Goal: Task Accomplishment & Management: Complete application form

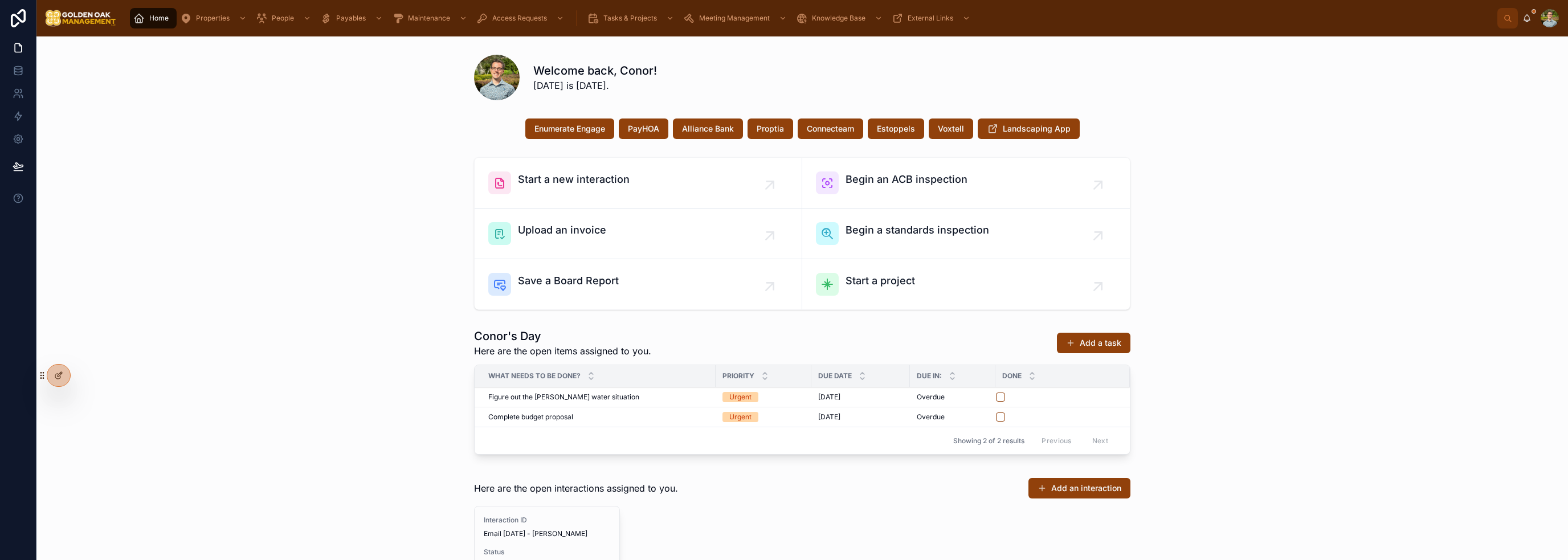
click at [1289, 271] on div "Start a new interaction Begin an ACB inspection Upload an invoice Begin a stand…" at bounding box center [802, 233] width 1513 height 162
click at [344, 250] on div "Start a new interaction Begin an ACB inspection Upload an invoice Begin a stand…" at bounding box center [802, 233] width 1513 height 162
click at [1355, 198] on div "Start a new interaction Begin an ACB inspection Upload an invoice Begin a stand…" at bounding box center [802, 233] width 1513 height 162
click at [576, 278] on span "Save a Board Report" at bounding box center [568, 281] width 101 height 16
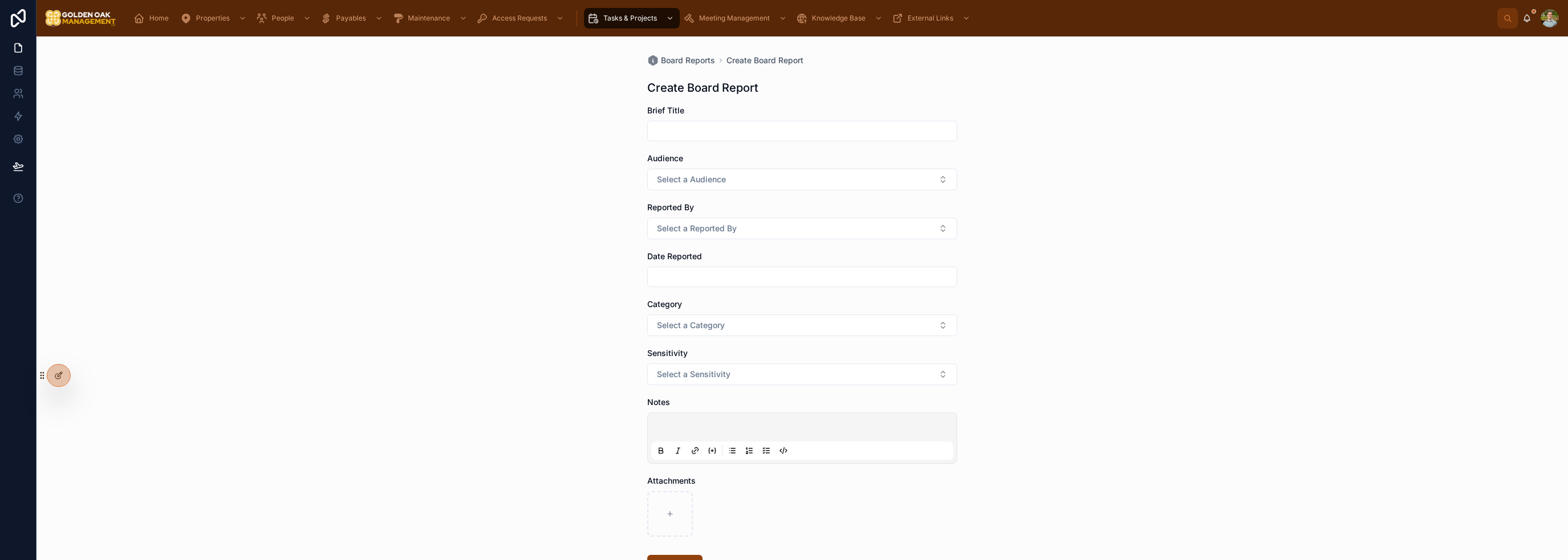
click at [723, 134] on input "text" at bounding box center [802, 131] width 309 height 16
drag, startPoint x: 365, startPoint y: 250, endPoint x: 351, endPoint y: 269, distance: 23.6
click at [365, 250] on div "Board Reports Create Board Report Create Board Report Brief Title Audience Sele…" at bounding box center [802, 298] width 1532 height 524
click at [1128, 314] on div "Board Reports Create Board Report Create Board Report Brief Title Audience Sele…" at bounding box center [802, 298] width 1532 height 524
click at [675, 136] on input "text" at bounding box center [802, 131] width 309 height 16
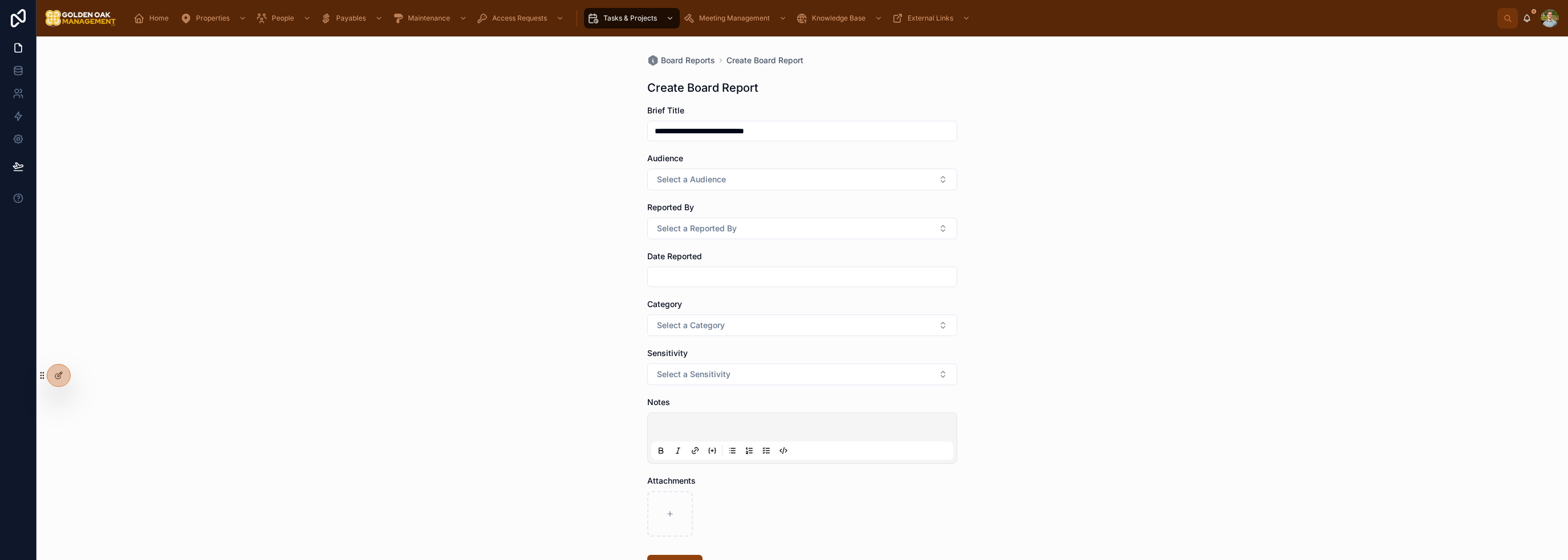
type input "**********"
click at [706, 177] on span "Select a Audience" at bounding box center [691, 180] width 69 height 12
click at [767, 260] on div "Non-Residential" at bounding box center [756, 260] width 52 height 10
click at [741, 181] on button "Non-Residential" at bounding box center [802, 179] width 310 height 21
click at [745, 287] on div "All" at bounding box center [799, 293] width 159 height 17
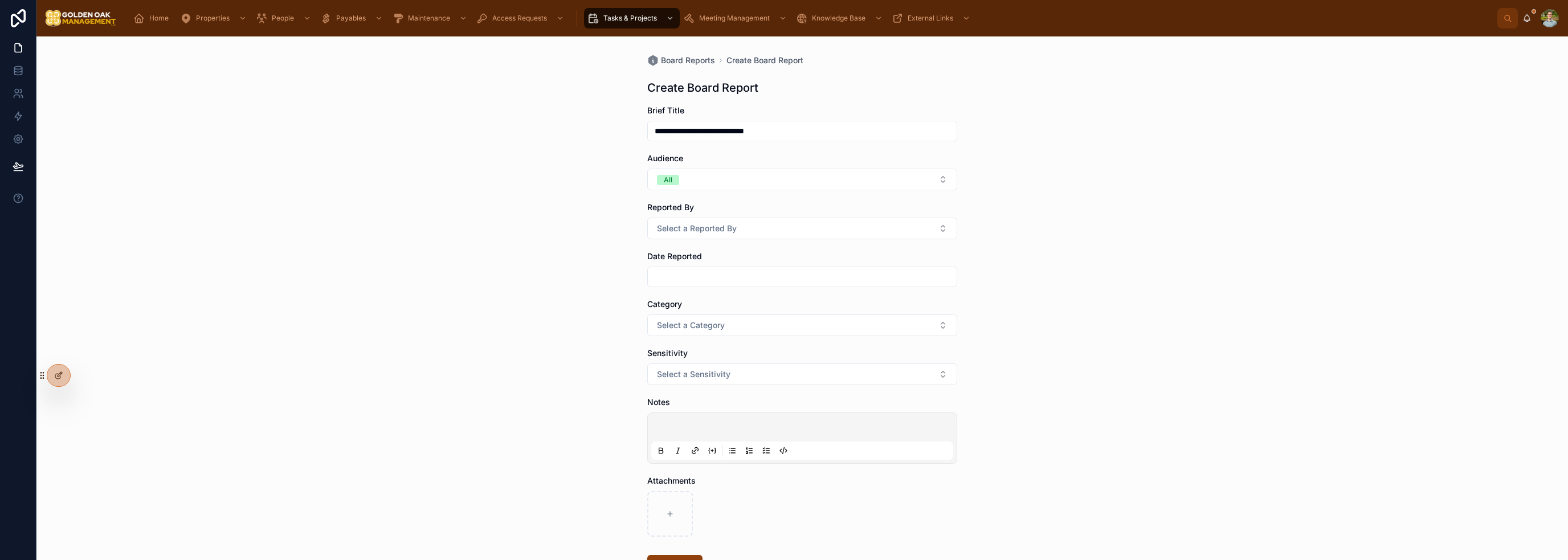
click at [724, 241] on form "**********" at bounding box center [802, 377] width 310 height 544
click at [724, 234] on button "Select a Reported By" at bounding box center [802, 228] width 310 height 21
click at [752, 310] on div "[PERSON_NAME]" at bounding box center [799, 308] width 159 height 17
click at [689, 278] on input "text" at bounding box center [802, 276] width 309 height 16
click at [795, 307] on button "[DATE]" at bounding box center [797, 305] width 45 height 21
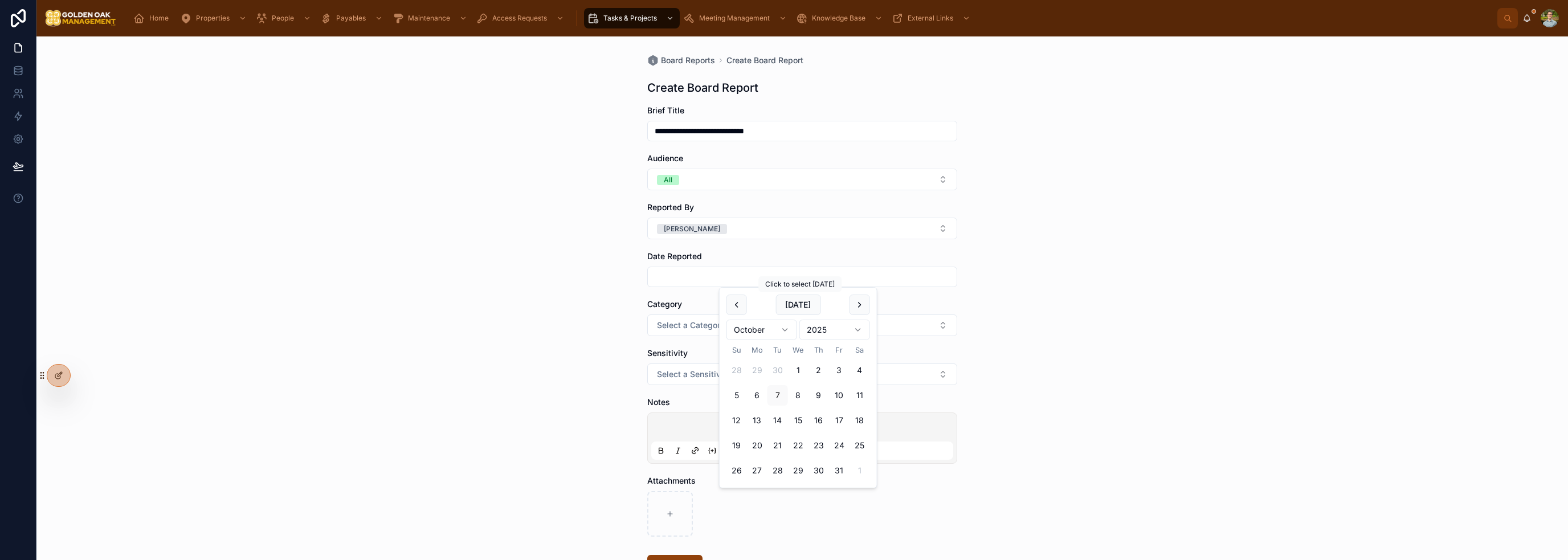
type input "*********"
click at [695, 319] on span "Select a Category" at bounding box center [691, 325] width 68 height 12
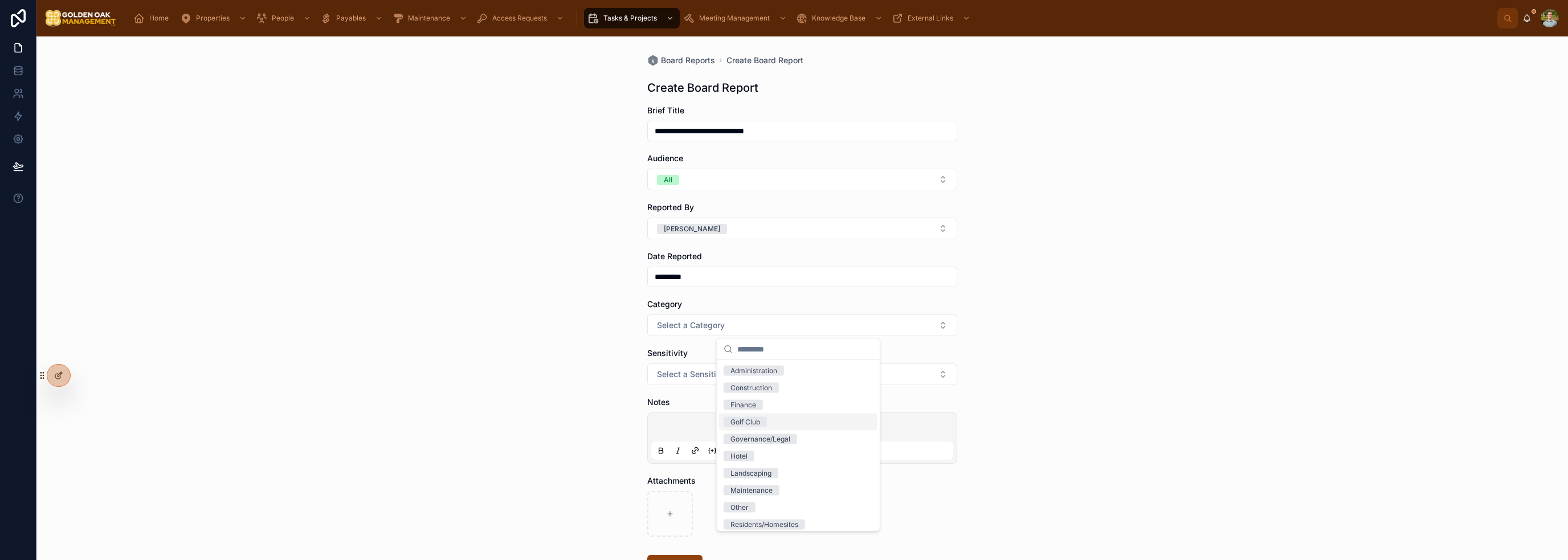
scroll to position [56, 0]
click at [778, 423] on div "Landscaping" at bounding box center [799, 418] width 159 height 17
click at [777, 519] on div "Vendors" at bounding box center [799, 520] width 159 height 17
click at [1050, 390] on div "**********" at bounding box center [802, 298] width 1532 height 524
click at [780, 379] on button "Select a Sensitivity" at bounding box center [802, 374] width 310 height 21
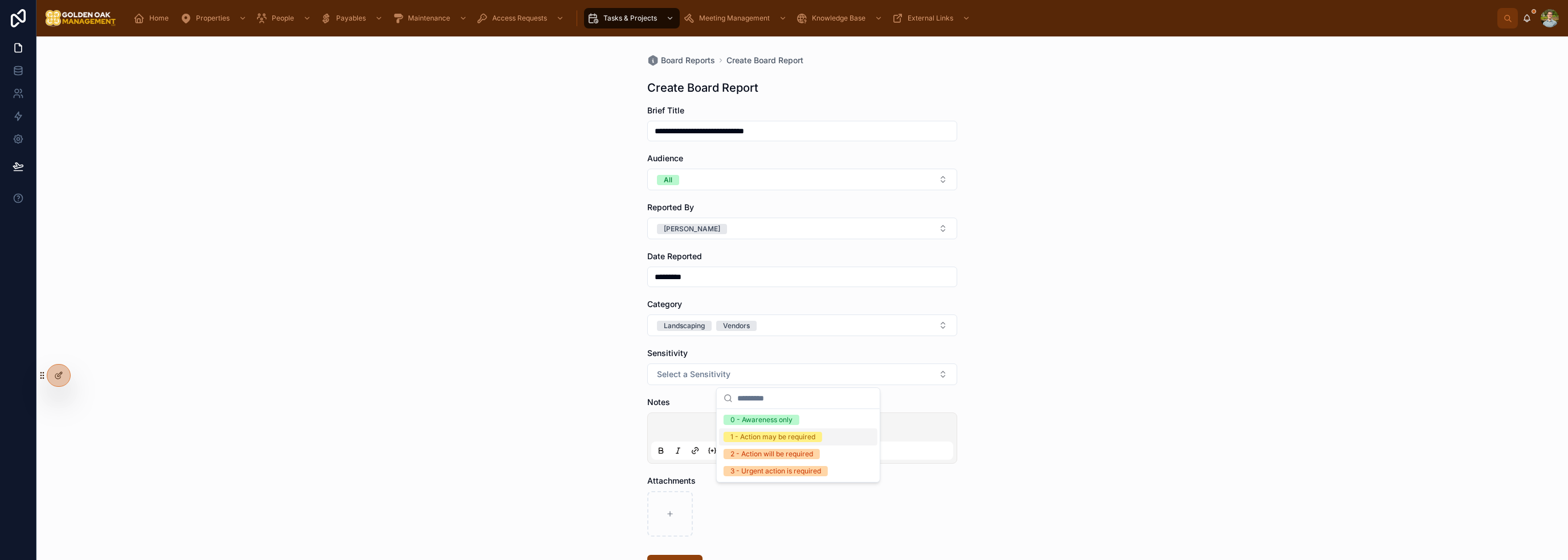
click at [762, 422] on div "0 - Awareness only" at bounding box center [761, 420] width 62 height 10
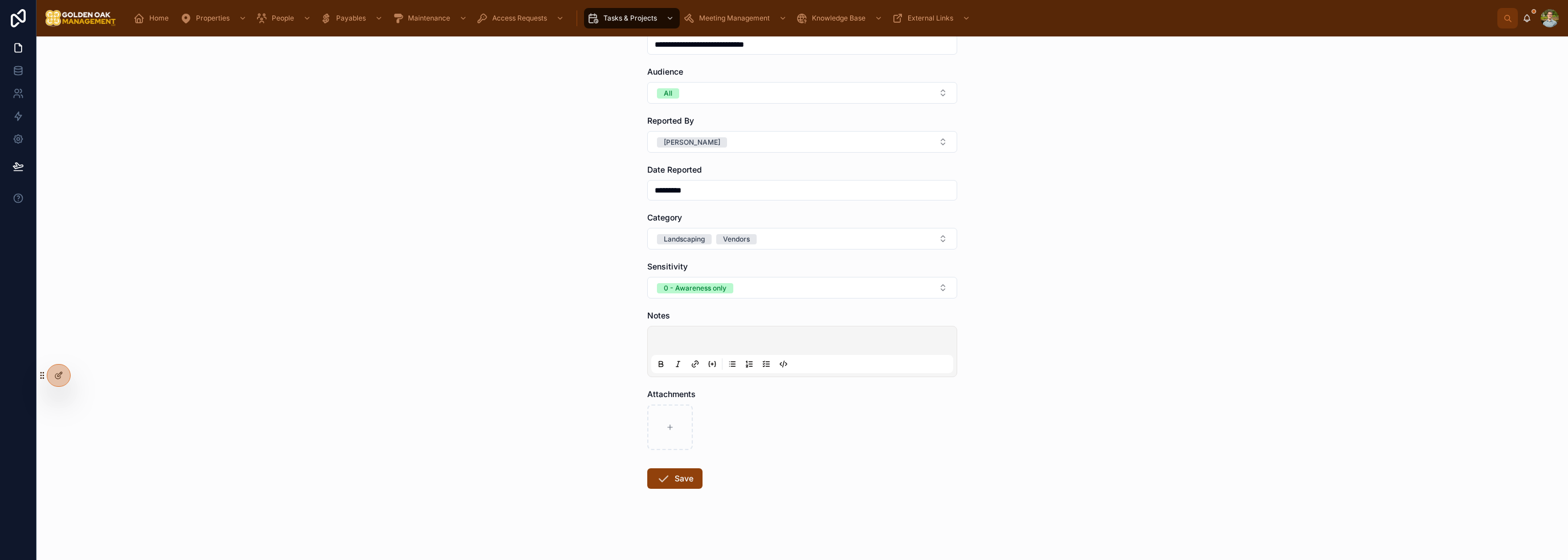
scroll to position [88, 0]
click at [710, 330] on div at bounding box center [802, 350] width 302 height 44
click at [732, 338] on p at bounding box center [804, 341] width 302 height 12
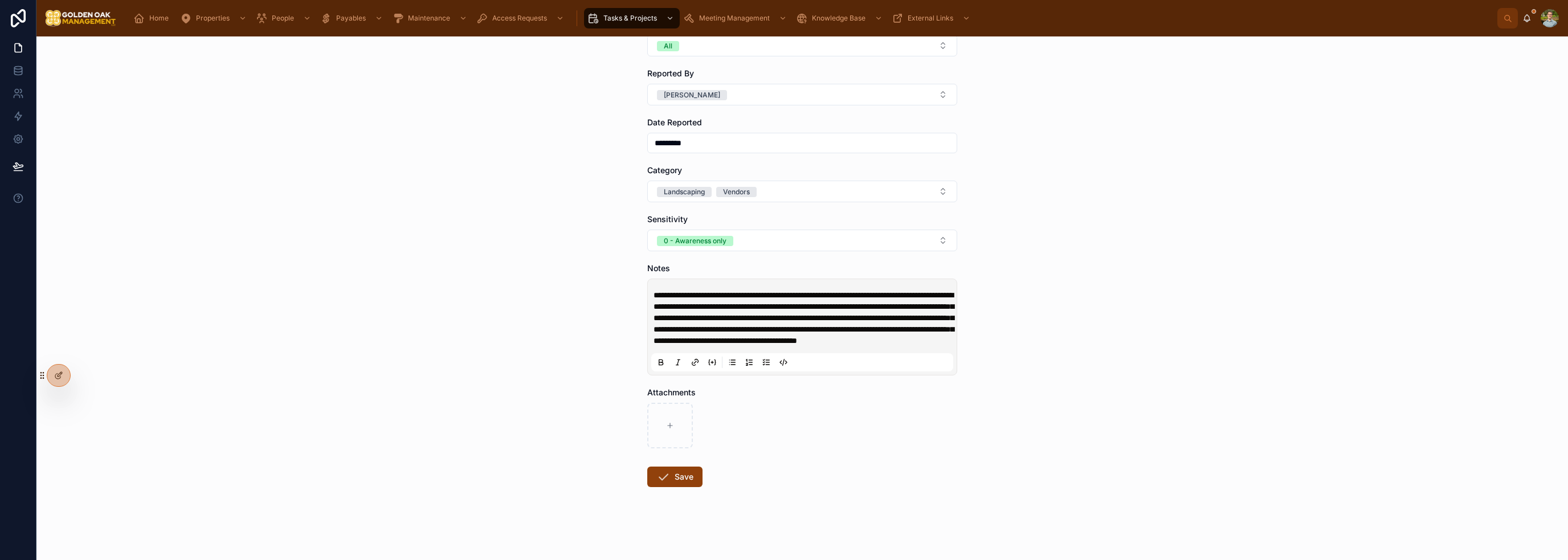
scroll to position [156, 0]
click at [678, 480] on button "Save" at bounding box center [674, 477] width 55 height 21
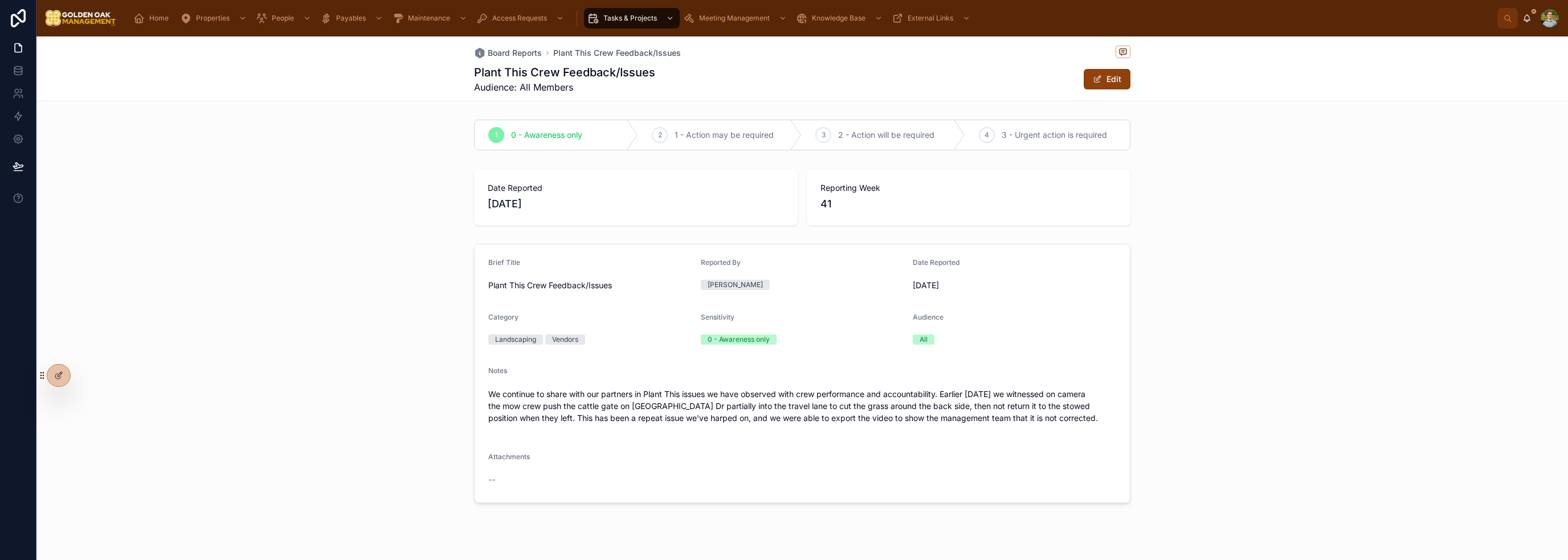
click at [508, 50] on span "Board Reports" at bounding box center [514, 53] width 54 height 12
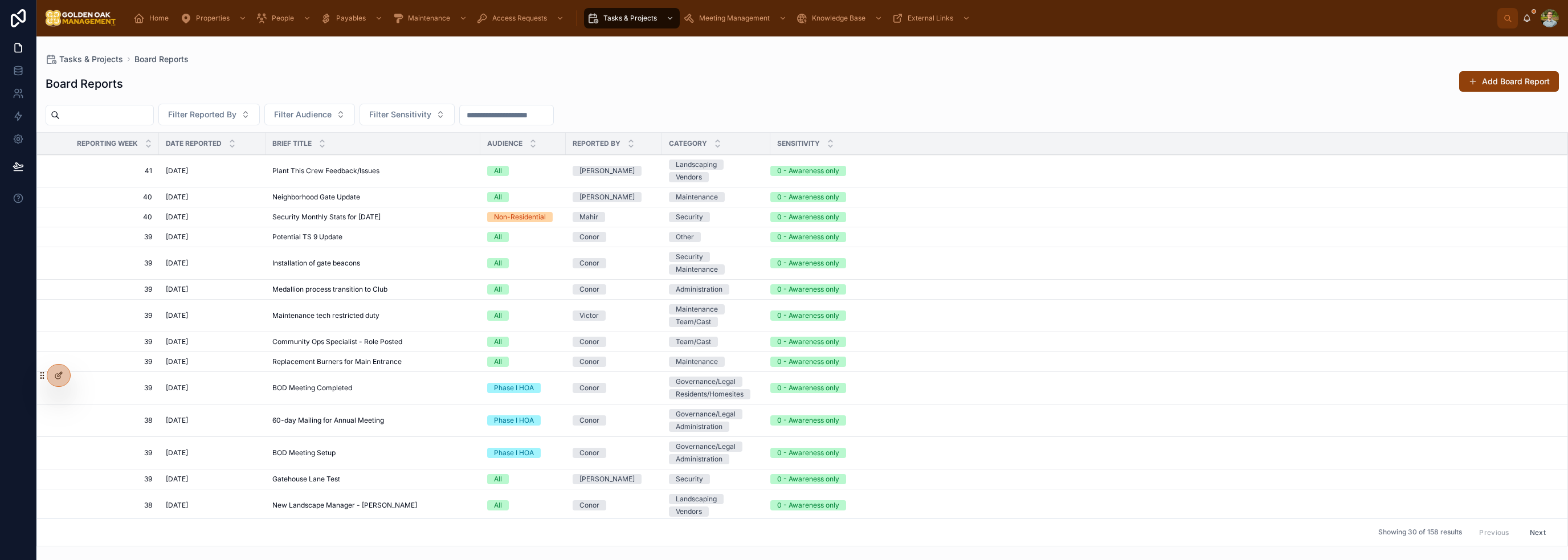
click at [1523, 77] on button "Add Board Report" at bounding box center [1509, 82] width 100 height 21
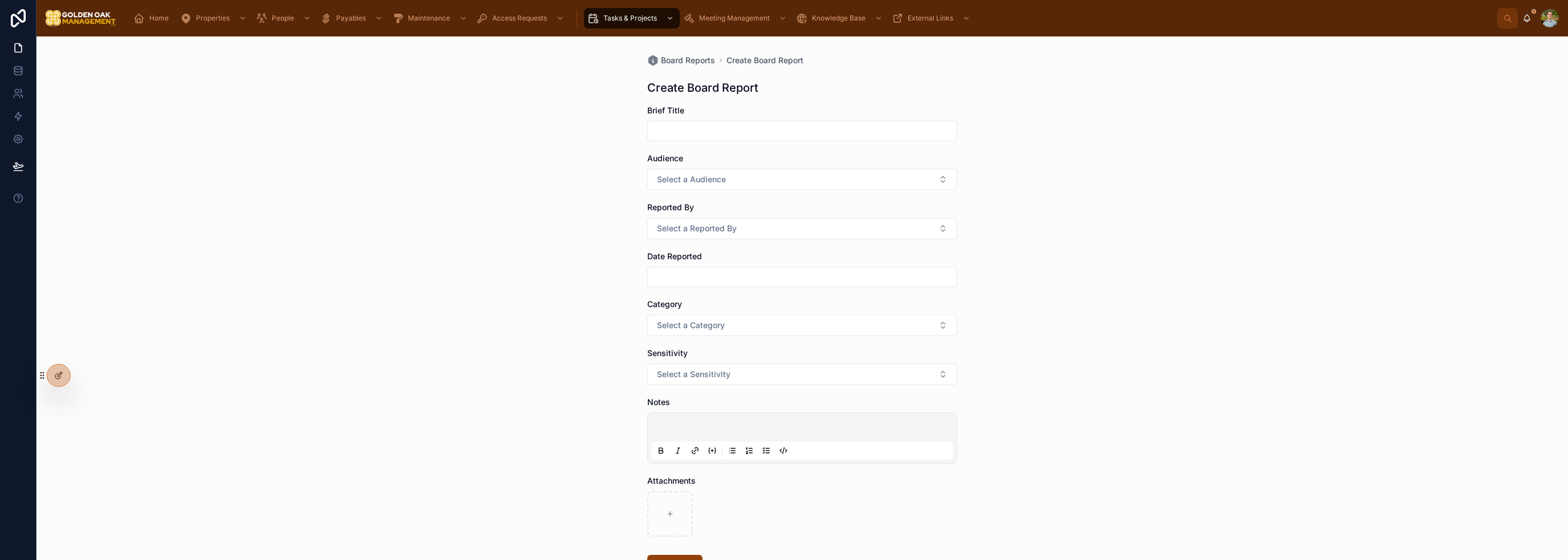
click at [801, 131] on input "text" at bounding box center [802, 131] width 309 height 16
type input "**********"
click at [765, 168] on button "Select a Audience" at bounding box center [802, 179] width 310 height 21
click at [755, 273] on div "All" at bounding box center [799, 276] width 159 height 17
click at [725, 233] on button "Select a Reported By" at bounding box center [802, 228] width 310 height 21
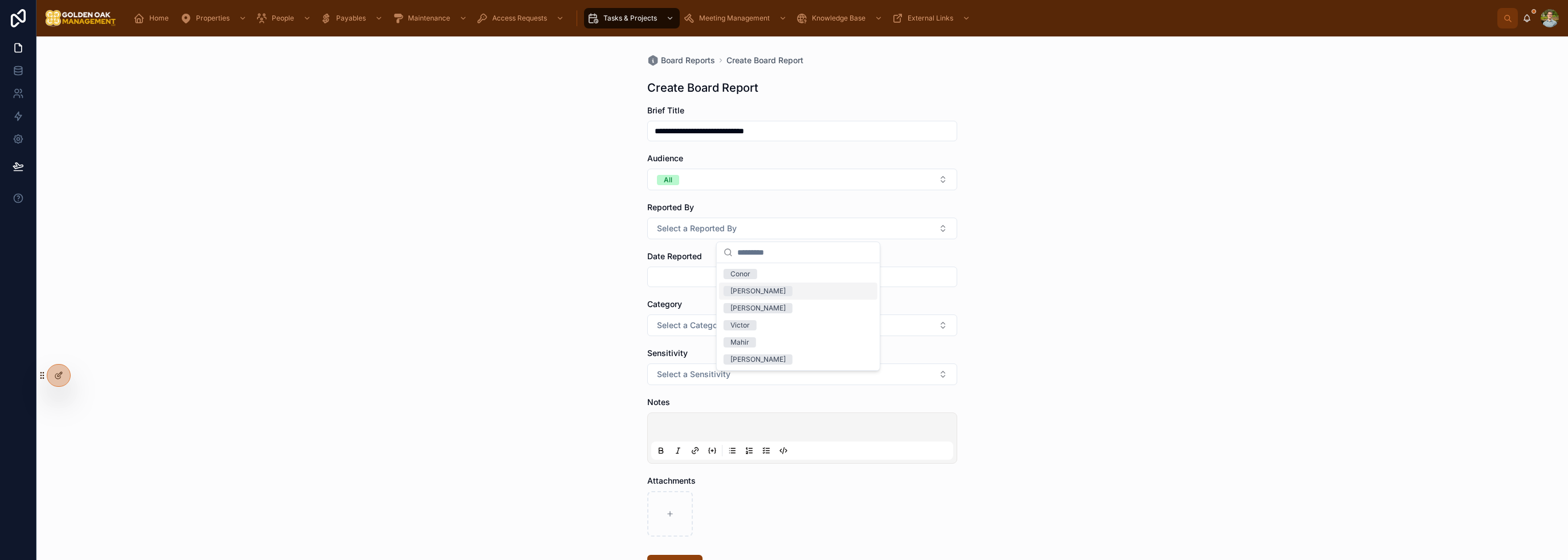
drag, startPoint x: 759, startPoint y: 287, endPoint x: 733, endPoint y: 284, distance: 26.2
click at [760, 287] on div "[PERSON_NAME]" at bounding box center [758, 291] width 55 height 10
click at [706, 278] on input "text" at bounding box center [802, 276] width 309 height 16
click at [787, 300] on button "[DATE]" at bounding box center [797, 305] width 45 height 21
type input "*********"
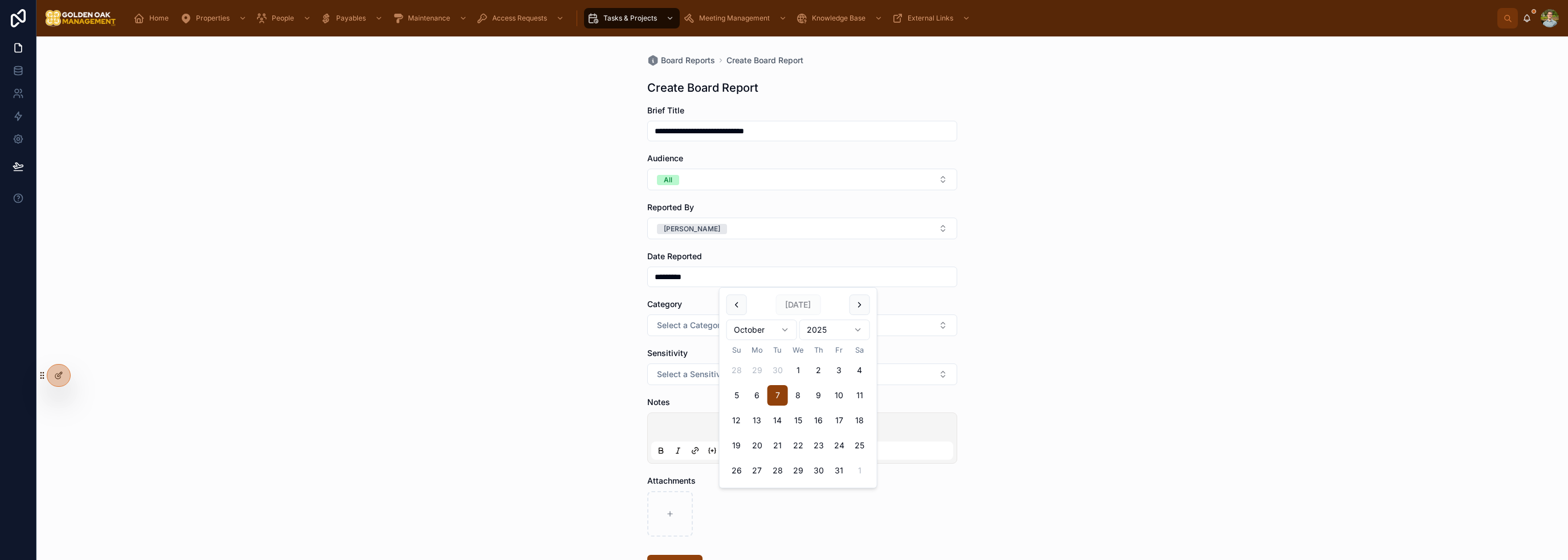
click at [1108, 281] on div "**********" at bounding box center [802, 298] width 1532 height 524
click at [762, 320] on button "Select a Category" at bounding box center [802, 325] width 310 height 21
click at [777, 486] on div "Security" at bounding box center [799, 486] width 159 height 17
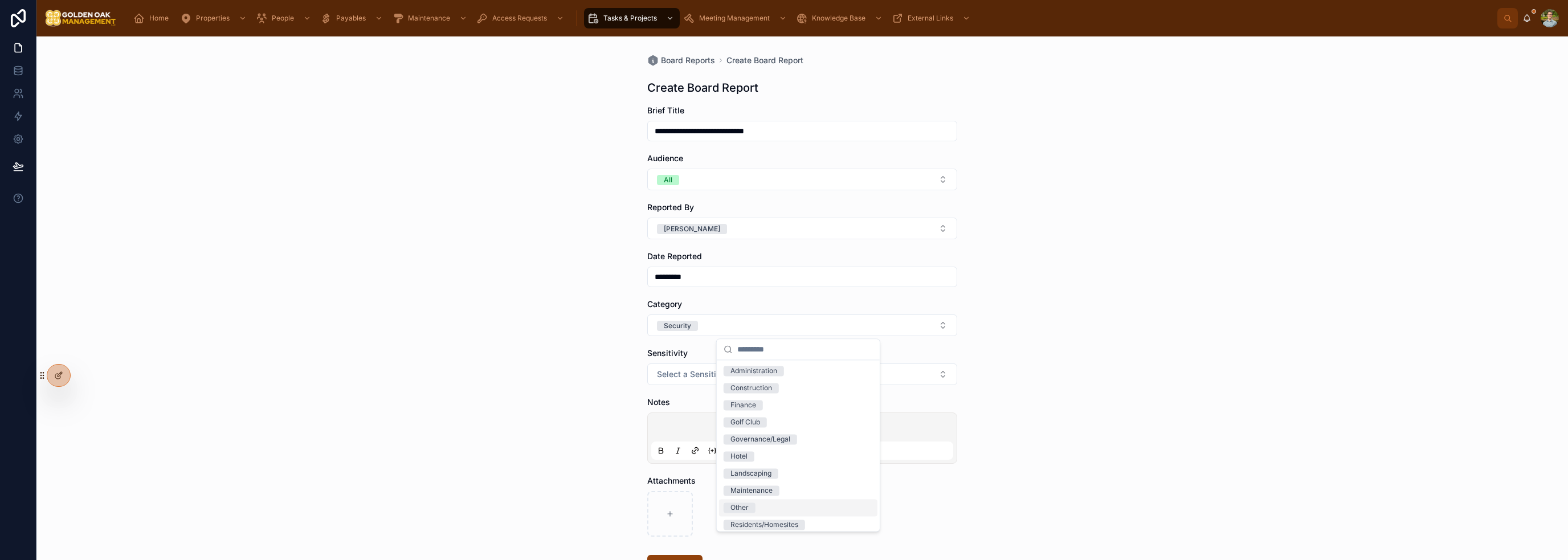
click at [774, 507] on div "Other" at bounding box center [799, 507] width 159 height 17
click at [1117, 395] on div "**********" at bounding box center [802, 298] width 1532 height 524
click at [724, 379] on span "Select a Sensitivity" at bounding box center [693, 375] width 73 height 12
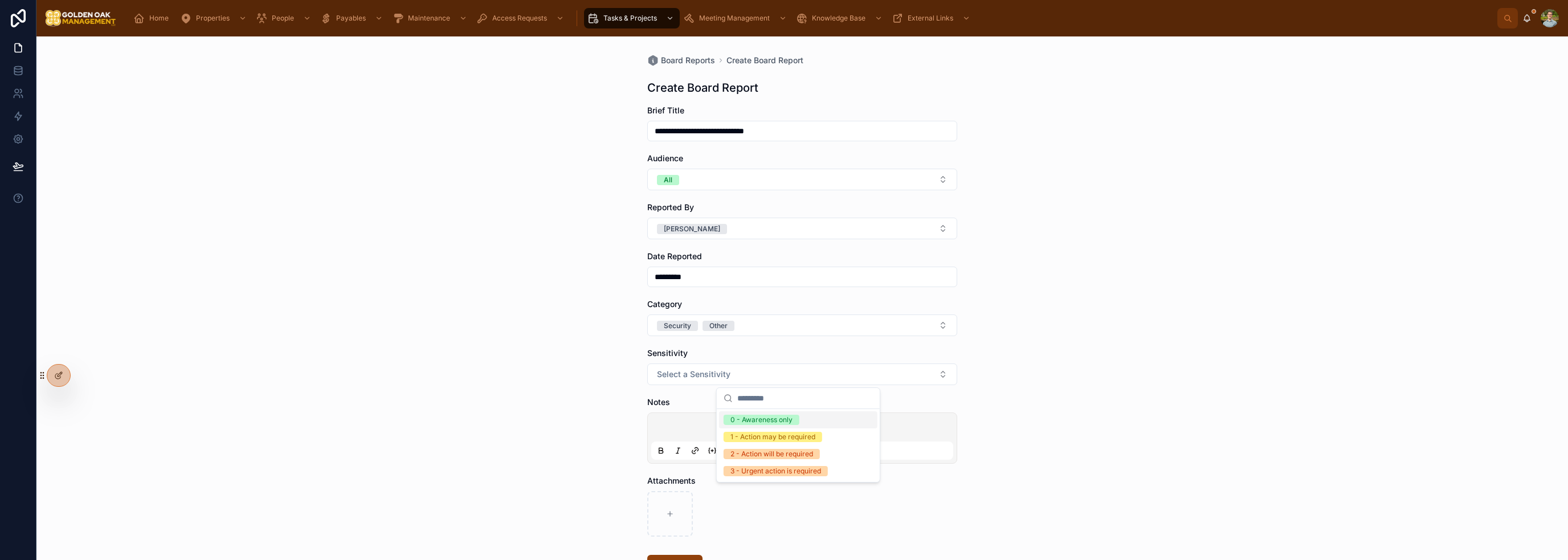
click at [797, 416] on span "0 - Awareness only" at bounding box center [762, 420] width 76 height 10
click at [723, 421] on div at bounding box center [802, 438] width 302 height 44
click at [790, 427] on p at bounding box center [804, 429] width 302 height 12
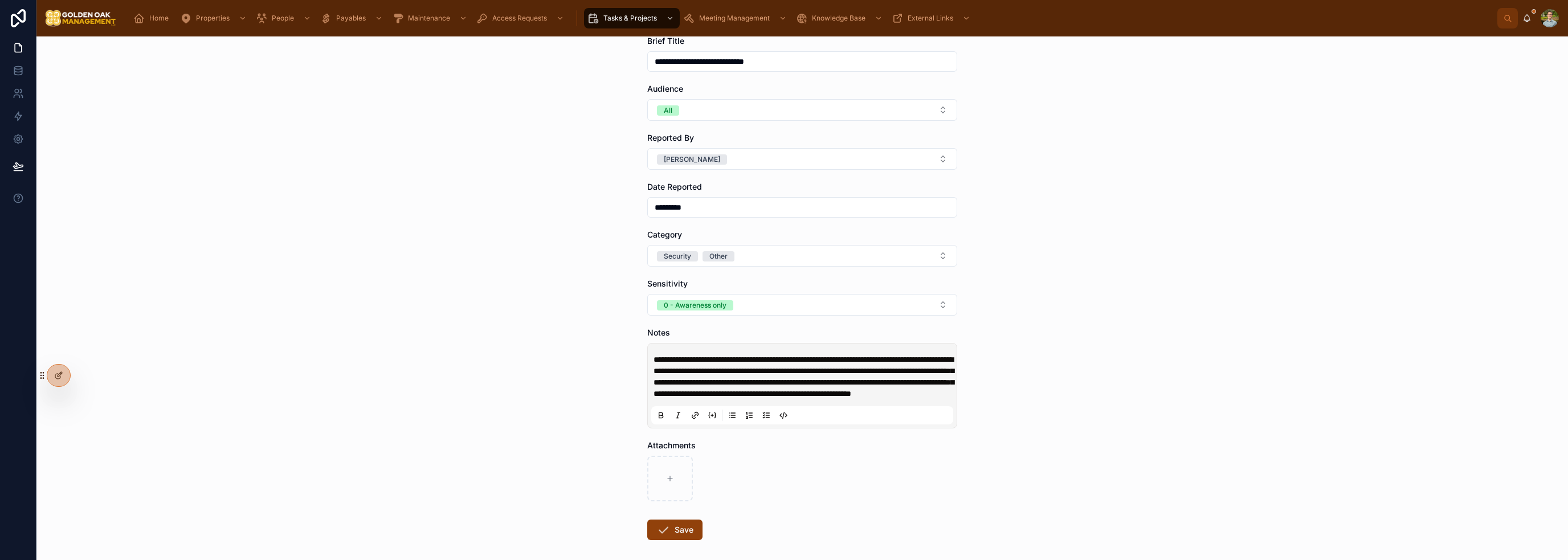
scroll to position [145, 0]
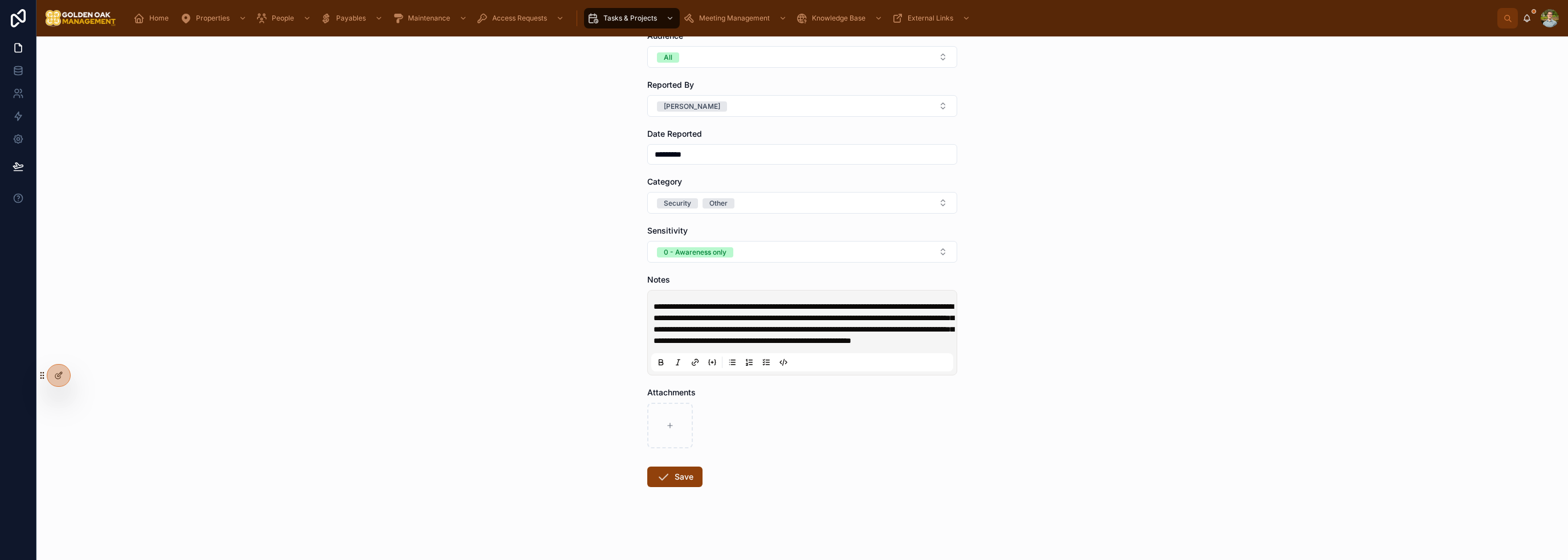
click at [670, 485] on button "Save" at bounding box center [674, 477] width 55 height 21
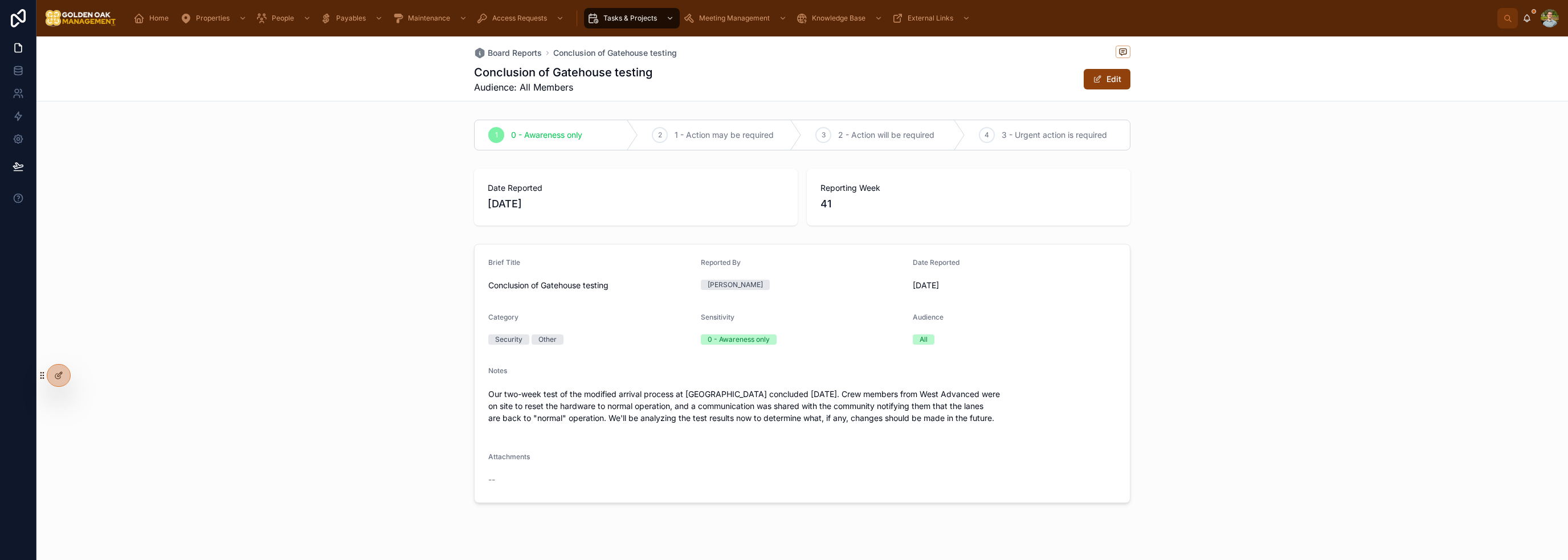
click at [499, 47] on span "Board Reports" at bounding box center [514, 53] width 54 height 12
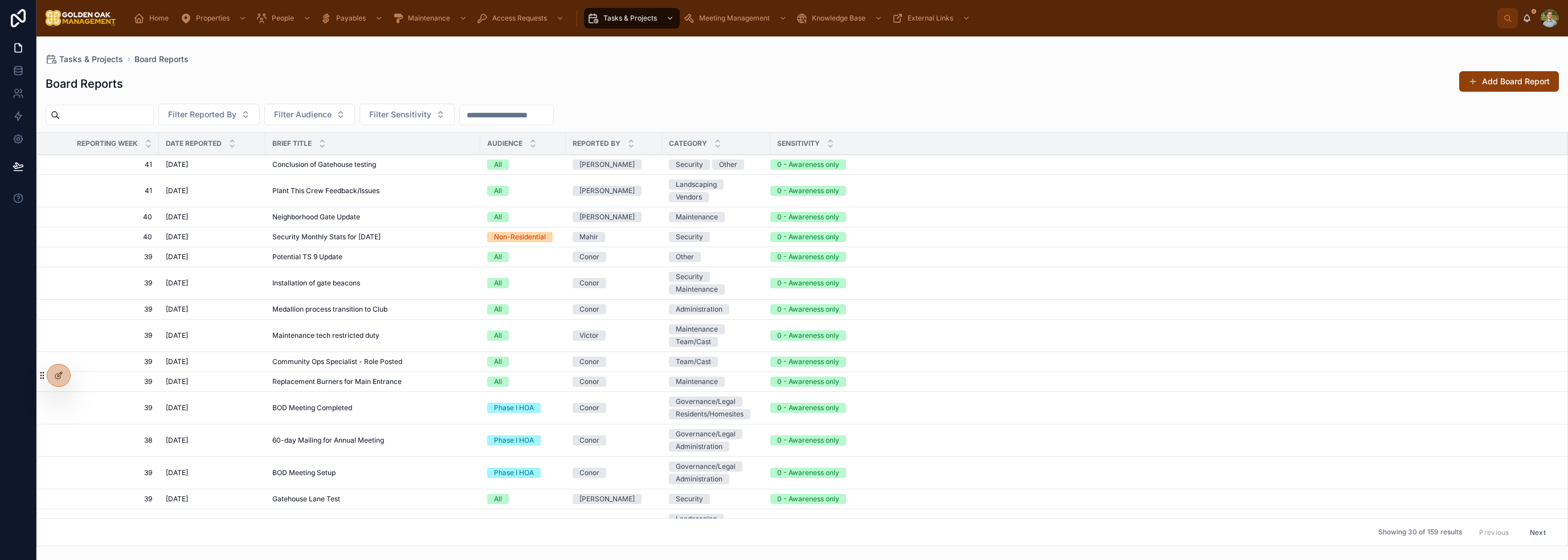
click at [1485, 83] on button "Add Board Report" at bounding box center [1509, 82] width 100 height 21
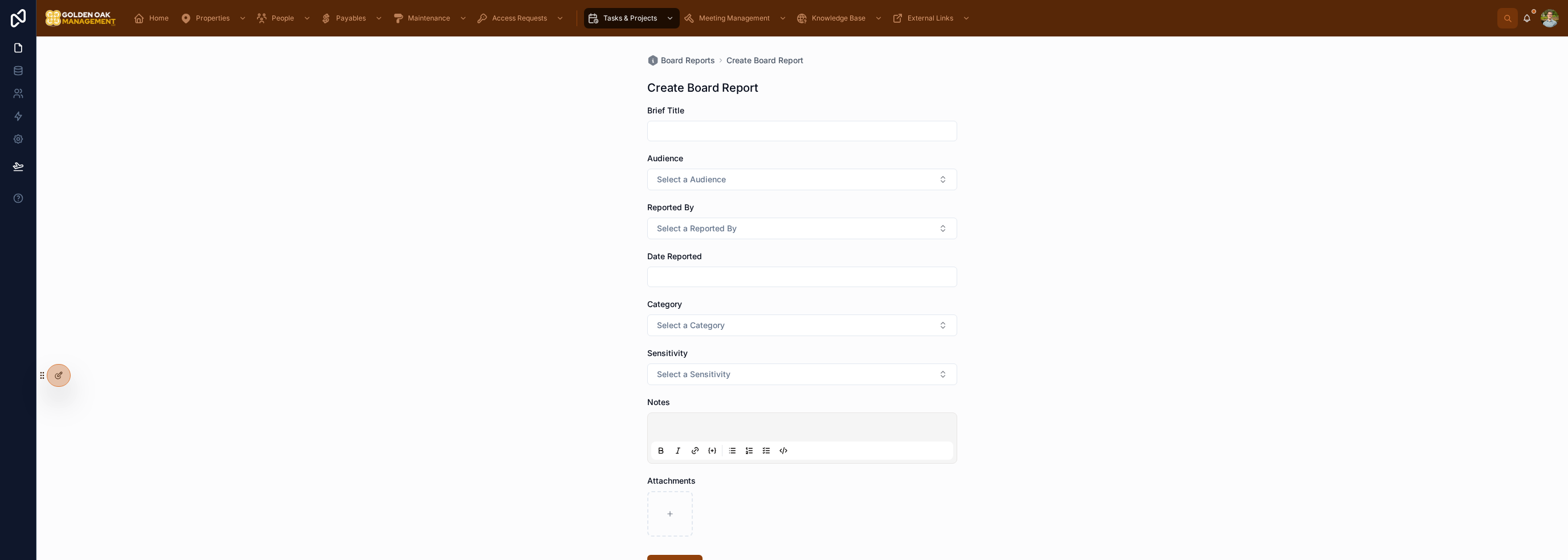
click at [796, 129] on input "text" at bounding box center [802, 131] width 309 height 16
type input "*"
type input "**********"
click at [779, 172] on button "Select a Audience" at bounding box center [802, 179] width 310 height 21
click at [762, 279] on div "All" at bounding box center [799, 276] width 159 height 17
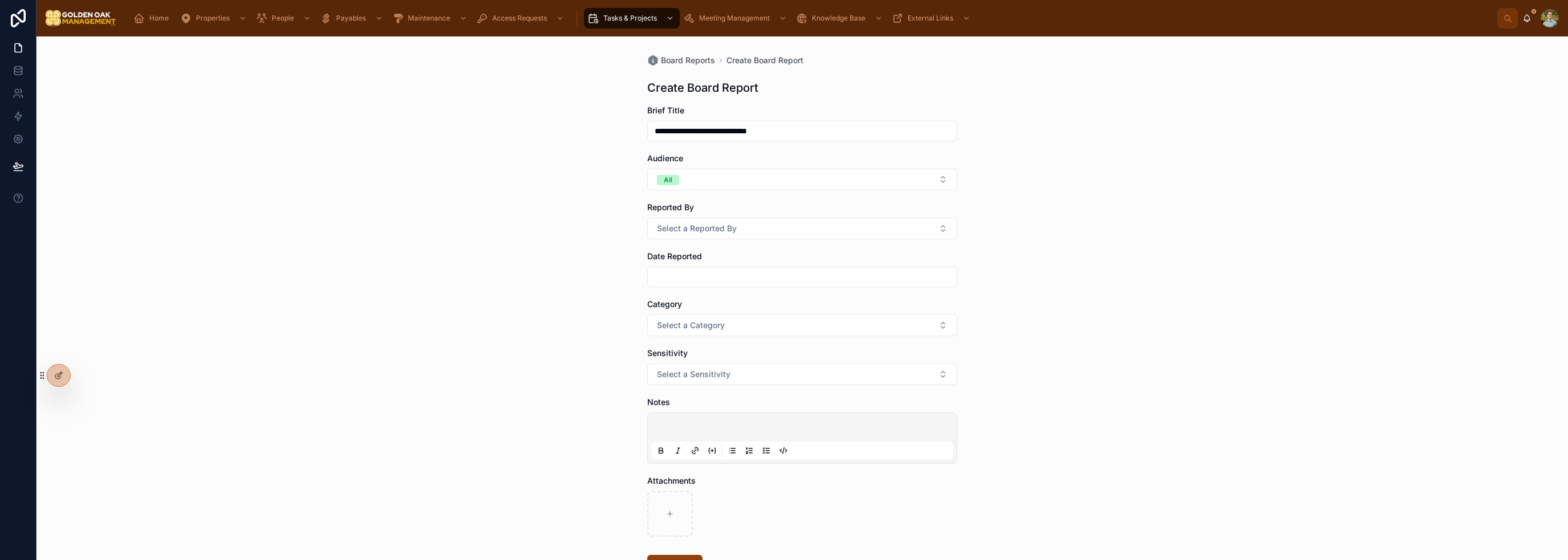
click at [726, 185] on button "All" at bounding box center [802, 179] width 310 height 21
click at [760, 272] on div "Non-Residential" at bounding box center [756, 276] width 52 height 10
click at [727, 232] on span "Select a Reported By" at bounding box center [697, 229] width 80 height 12
click at [752, 274] on span "Conor" at bounding box center [741, 274] width 34 height 10
click at [729, 278] on input "text" at bounding box center [802, 276] width 309 height 16
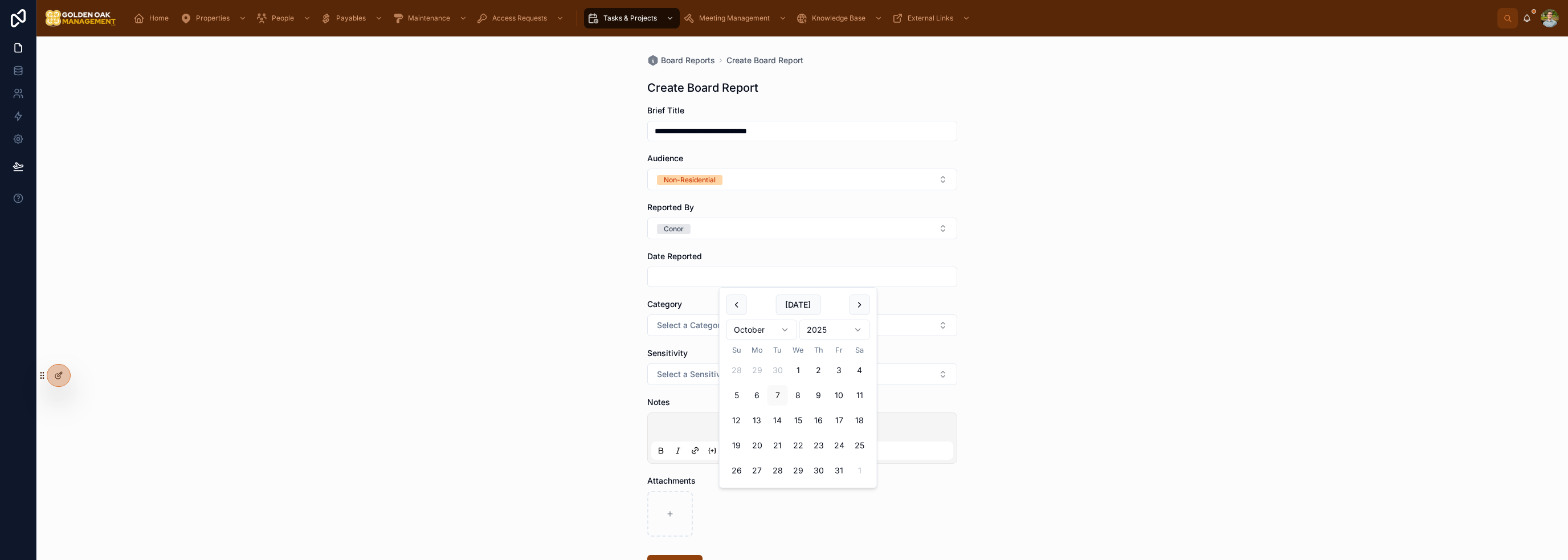
click at [839, 375] on button "3" at bounding box center [840, 371] width 21 height 21
click at [607, 297] on div "**********" at bounding box center [802, 298] width 1532 height 524
click at [790, 278] on input "*********" at bounding box center [802, 276] width 309 height 16
click at [825, 374] on button "2" at bounding box center [819, 371] width 21 height 21
type input "*********"
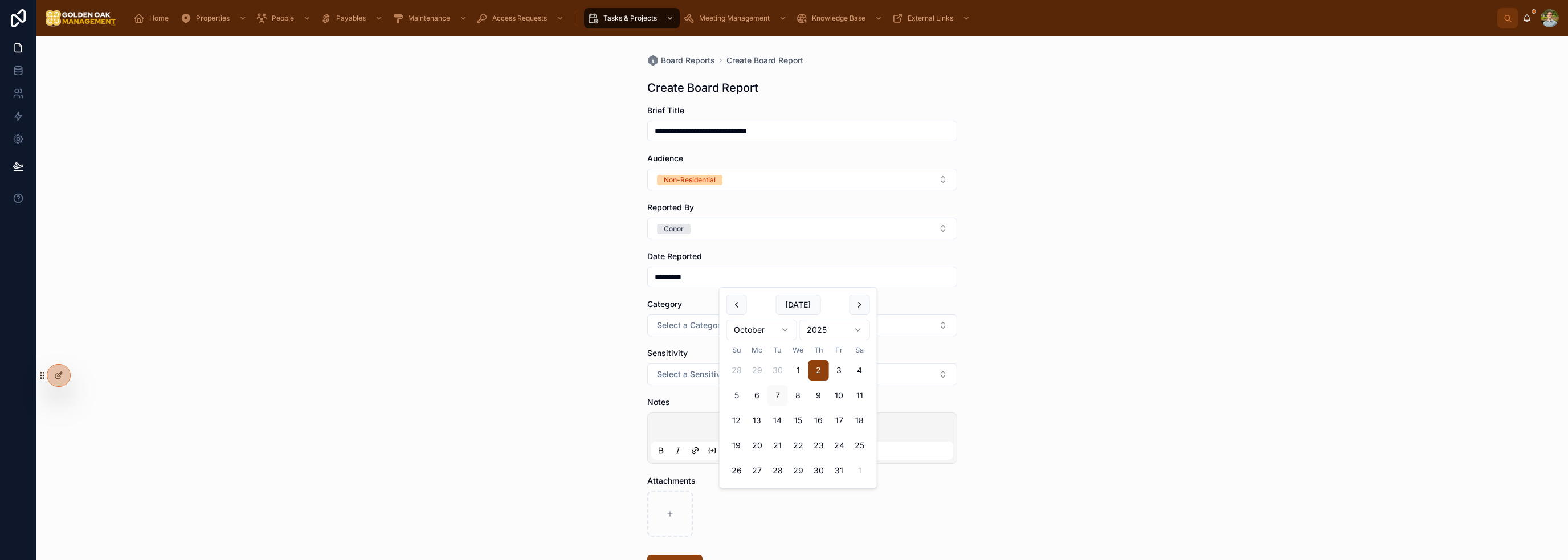
click at [678, 302] on div "Category" at bounding box center [802, 304] width 310 height 12
click at [718, 326] on span "Select a Category" at bounding box center [691, 325] width 68 height 12
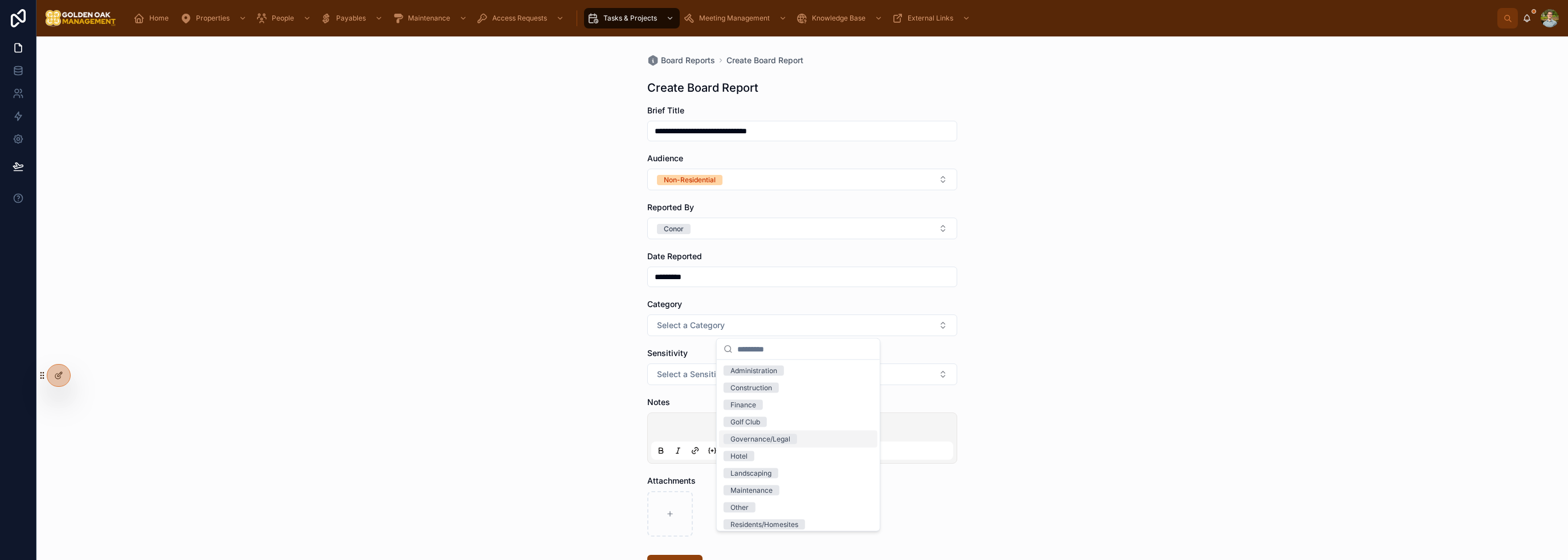
click at [773, 439] on div "Governance/Legal" at bounding box center [760, 440] width 60 height 10
click at [1165, 386] on div "**********" at bounding box center [802, 298] width 1532 height 524
click at [732, 370] on button "Select a Sensitivity" at bounding box center [802, 374] width 310 height 21
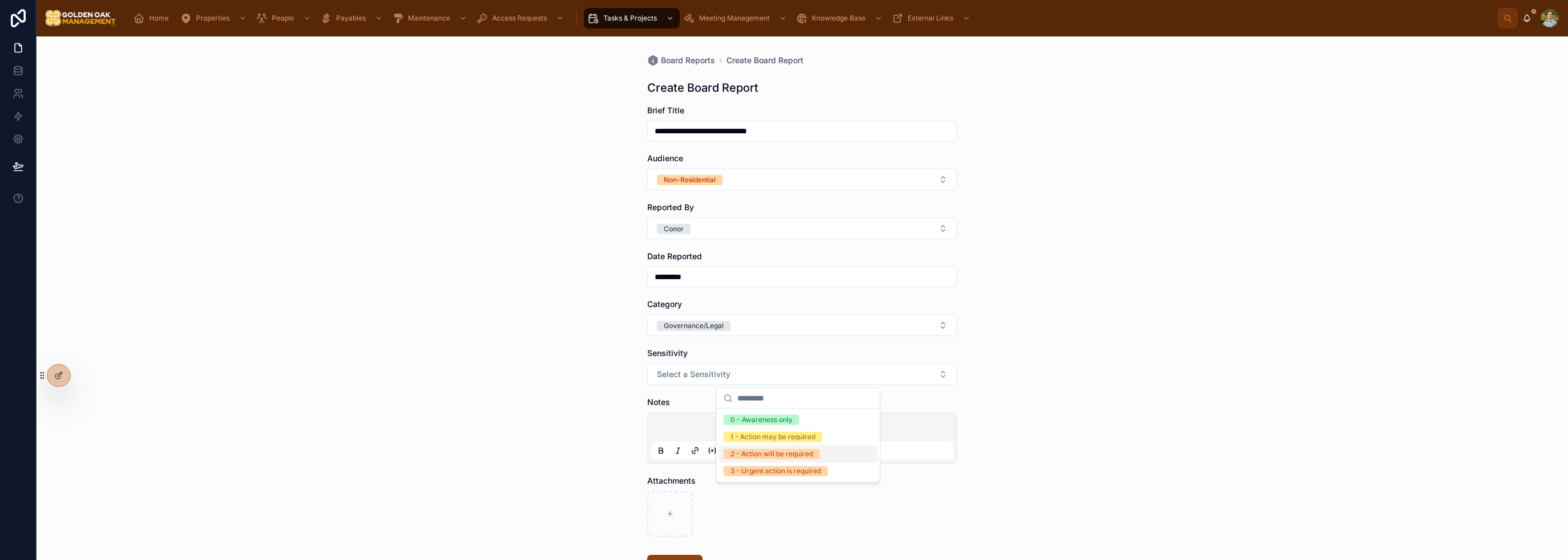
click at [791, 457] on div "2 - Action will be required" at bounding box center [771, 454] width 83 height 10
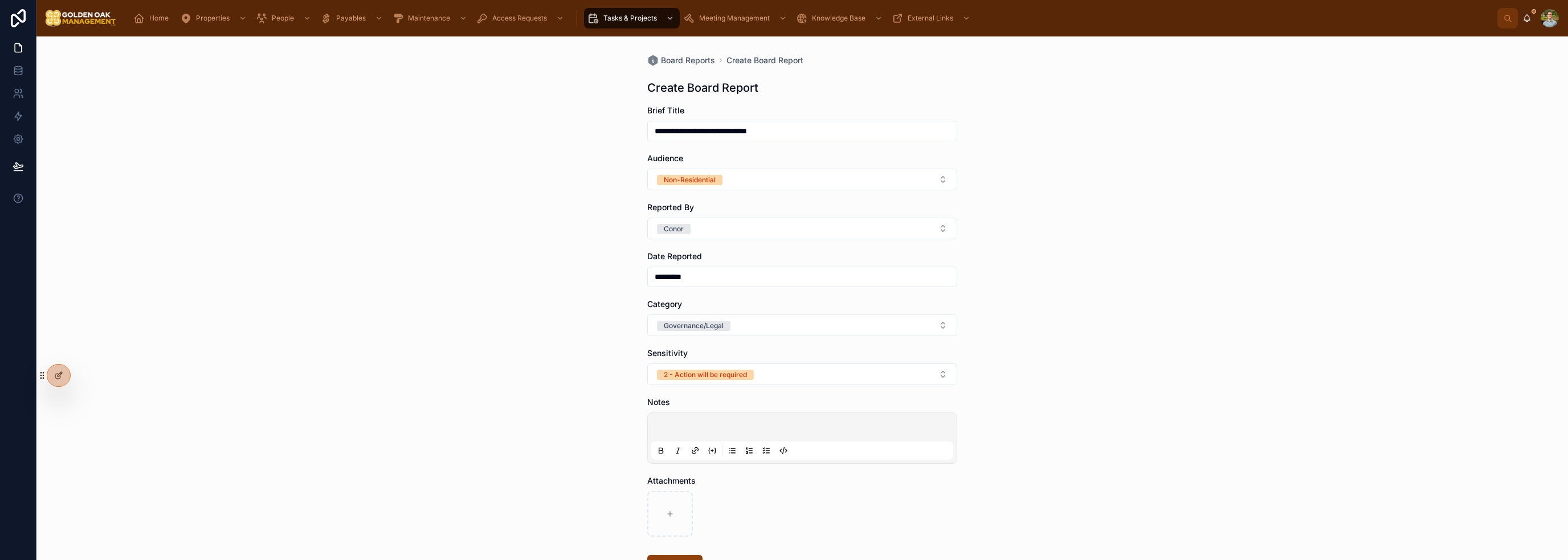
click at [713, 424] on p at bounding box center [804, 429] width 302 height 12
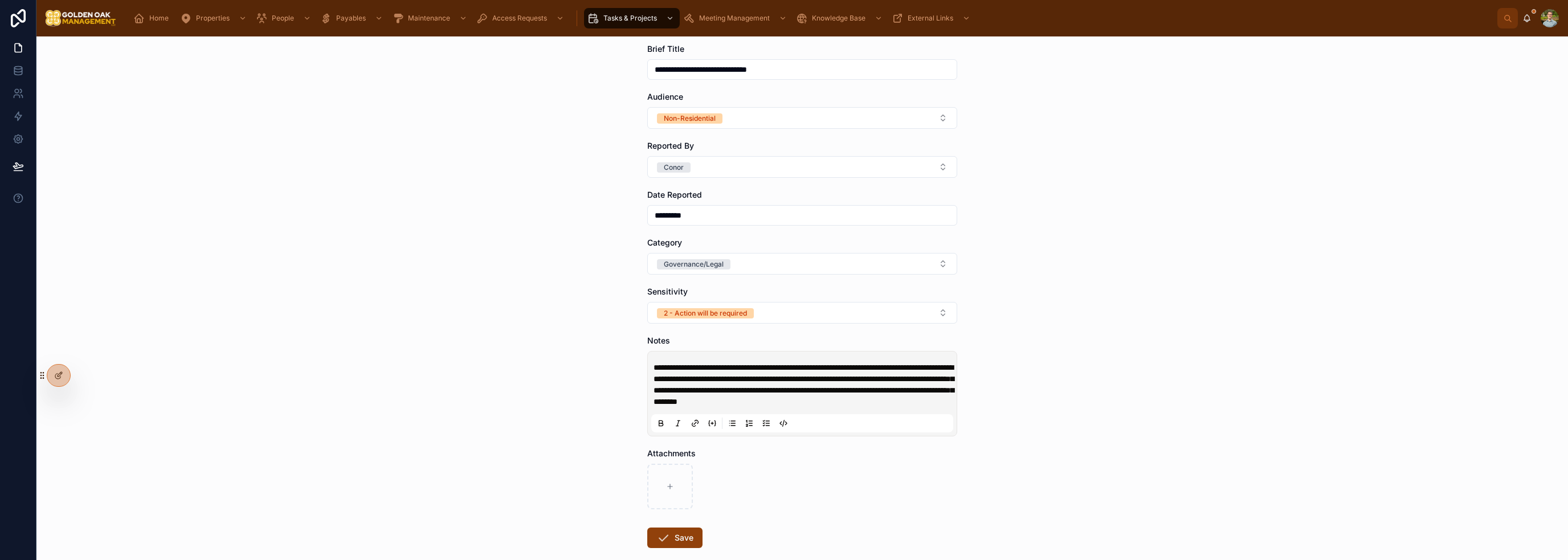
scroll to position [133, 0]
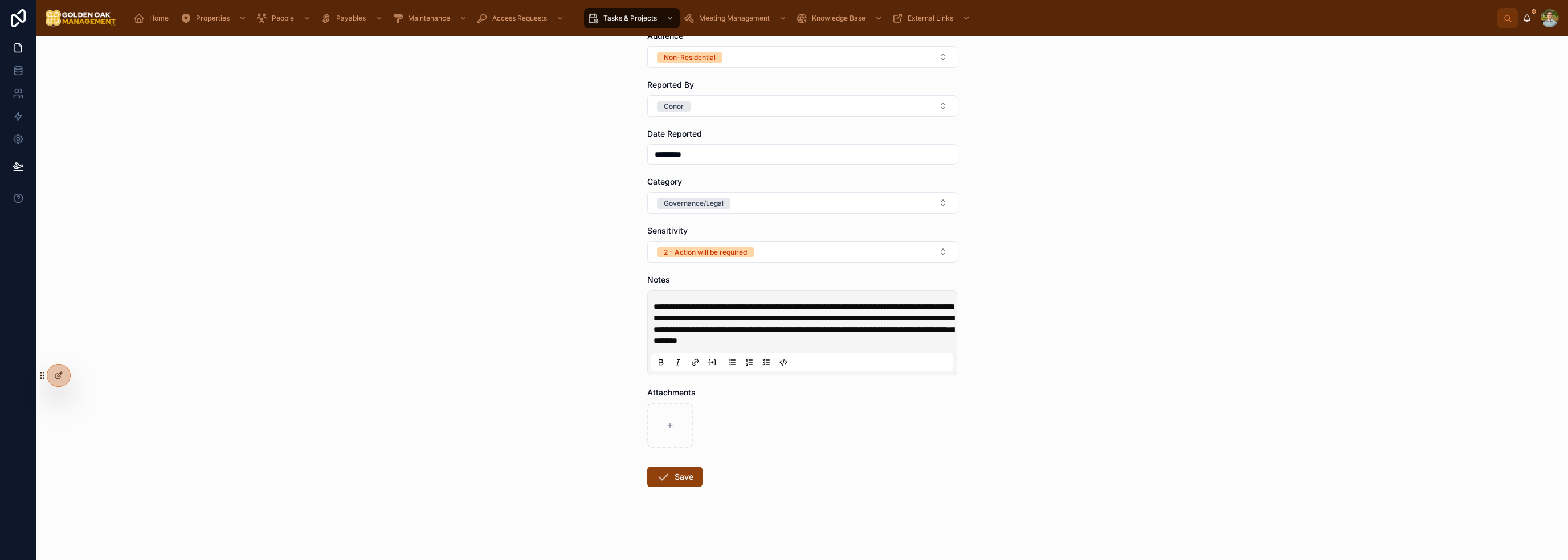
click at [687, 480] on button "Save" at bounding box center [674, 477] width 55 height 21
click at [1121, 434] on div "**********" at bounding box center [802, 298] width 1532 height 524
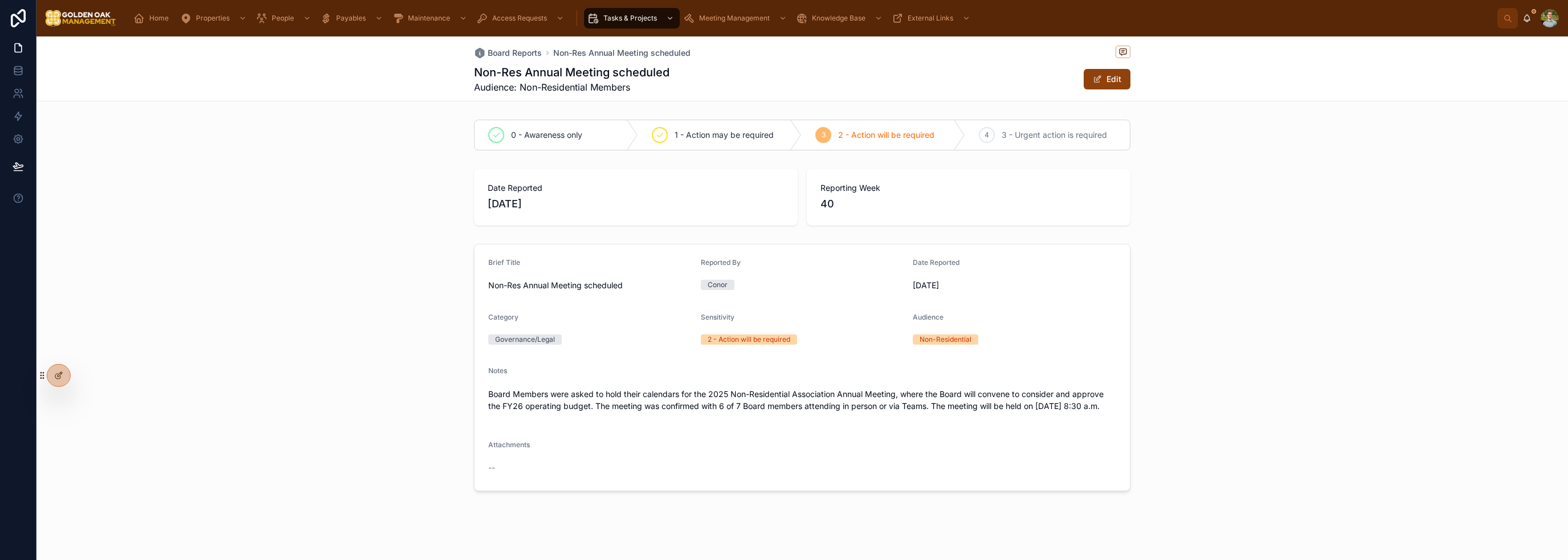
click at [488, 57] on span "Board Reports" at bounding box center [514, 53] width 54 height 12
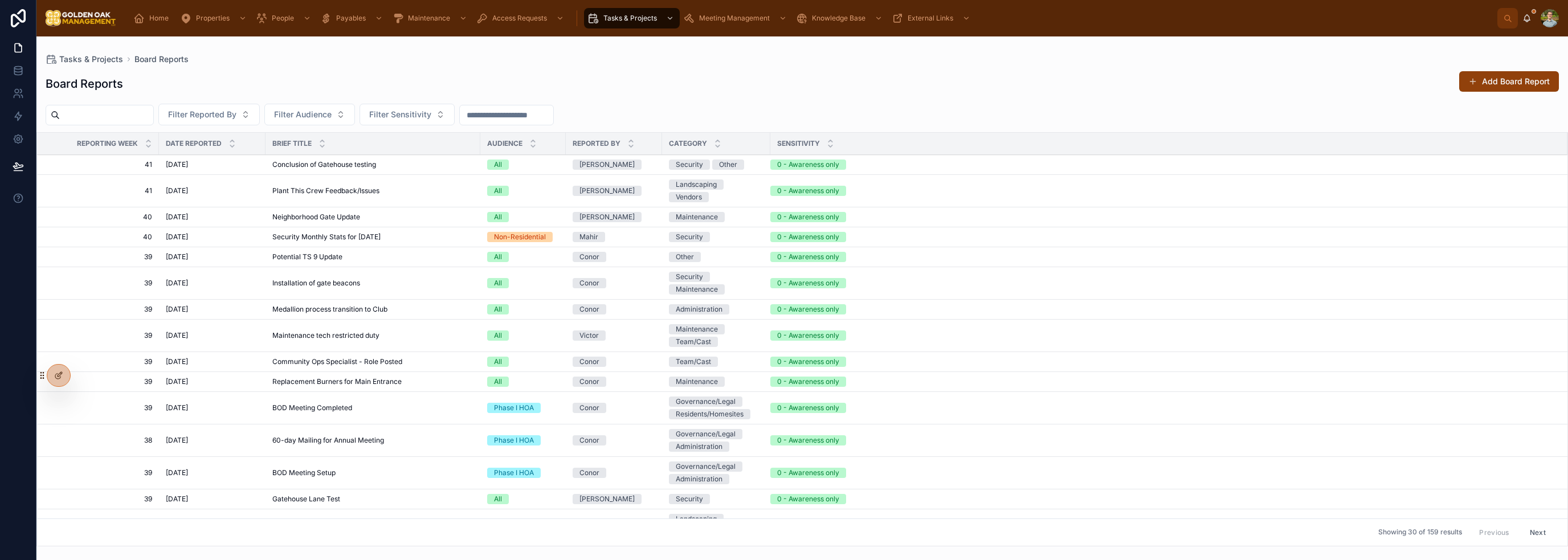
drag, startPoint x: 1542, startPoint y: 78, endPoint x: 1517, endPoint y: 81, distance: 25.2
click at [1541, 78] on button "Add Board Report" at bounding box center [1509, 82] width 100 height 21
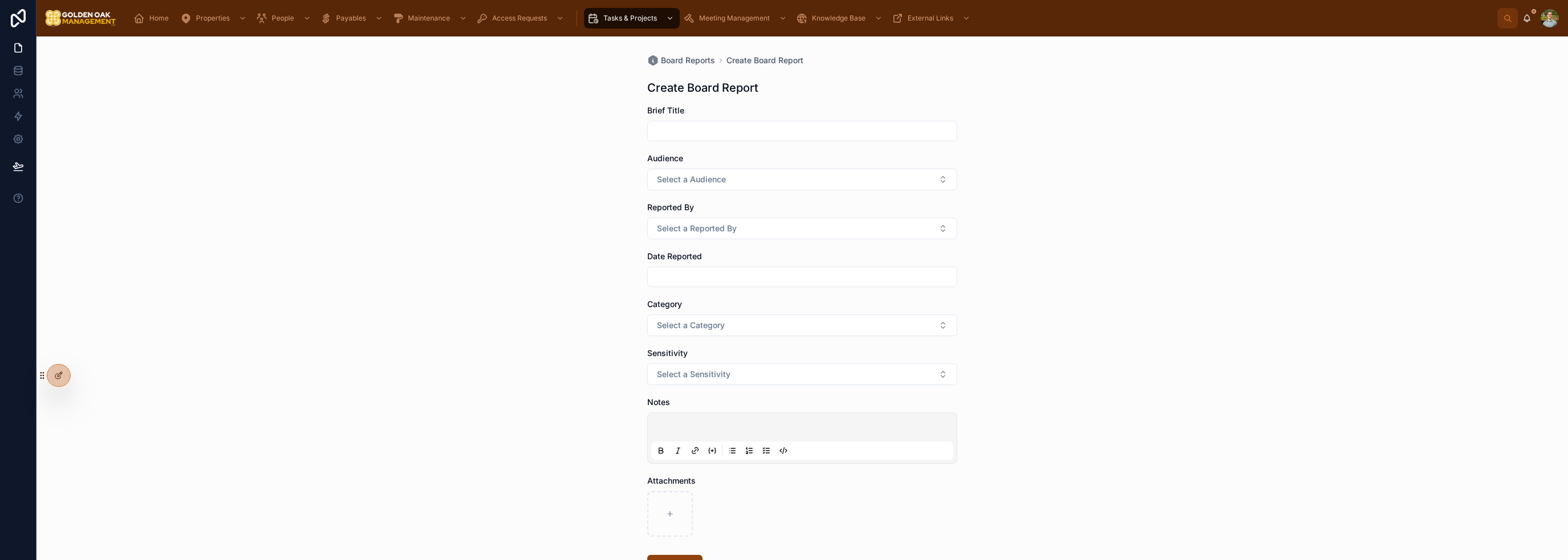
click at [882, 139] on div at bounding box center [802, 131] width 310 height 21
click at [884, 126] on input "text" at bounding box center [802, 131] width 309 height 16
type input "**********"
click at [792, 180] on button "Select a Audience" at bounding box center [802, 179] width 310 height 21
click at [770, 273] on div "All" at bounding box center [799, 276] width 159 height 17
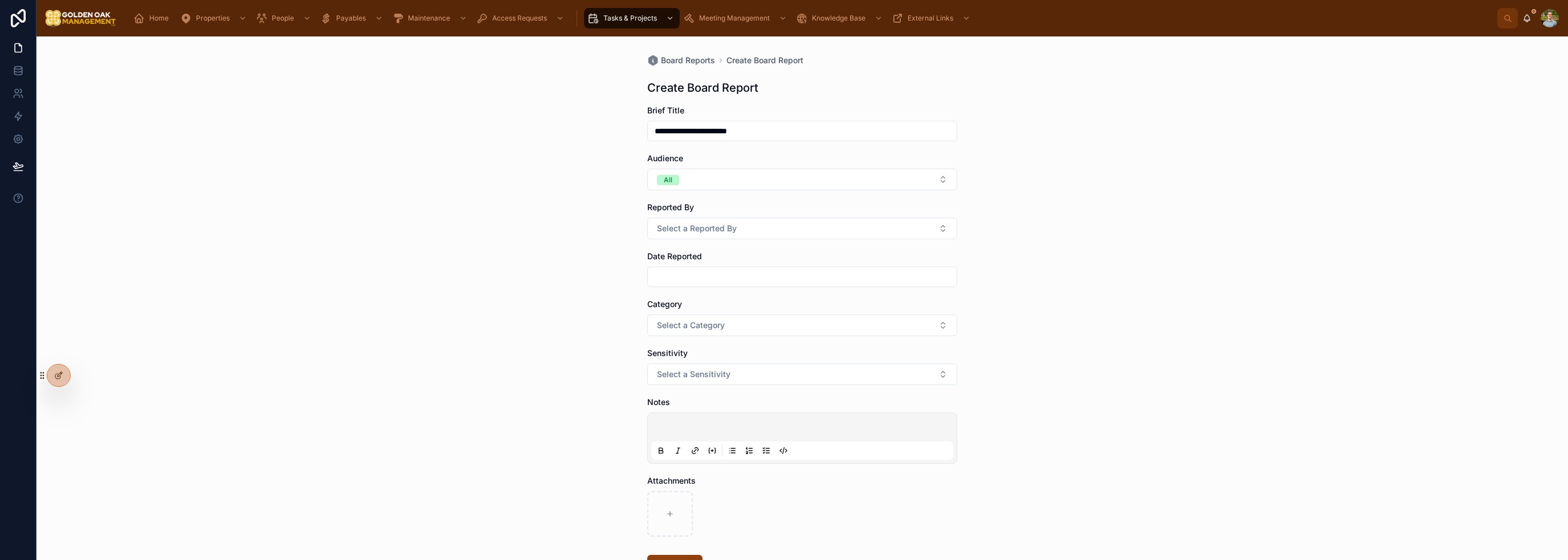
click at [718, 230] on span "Select a Reported By" at bounding box center [697, 229] width 80 height 12
click at [784, 276] on div "Conor" at bounding box center [799, 274] width 159 height 17
click at [723, 281] on input "text" at bounding box center [802, 276] width 309 height 16
click at [761, 397] on button "6" at bounding box center [757, 395] width 21 height 21
type input "*********"
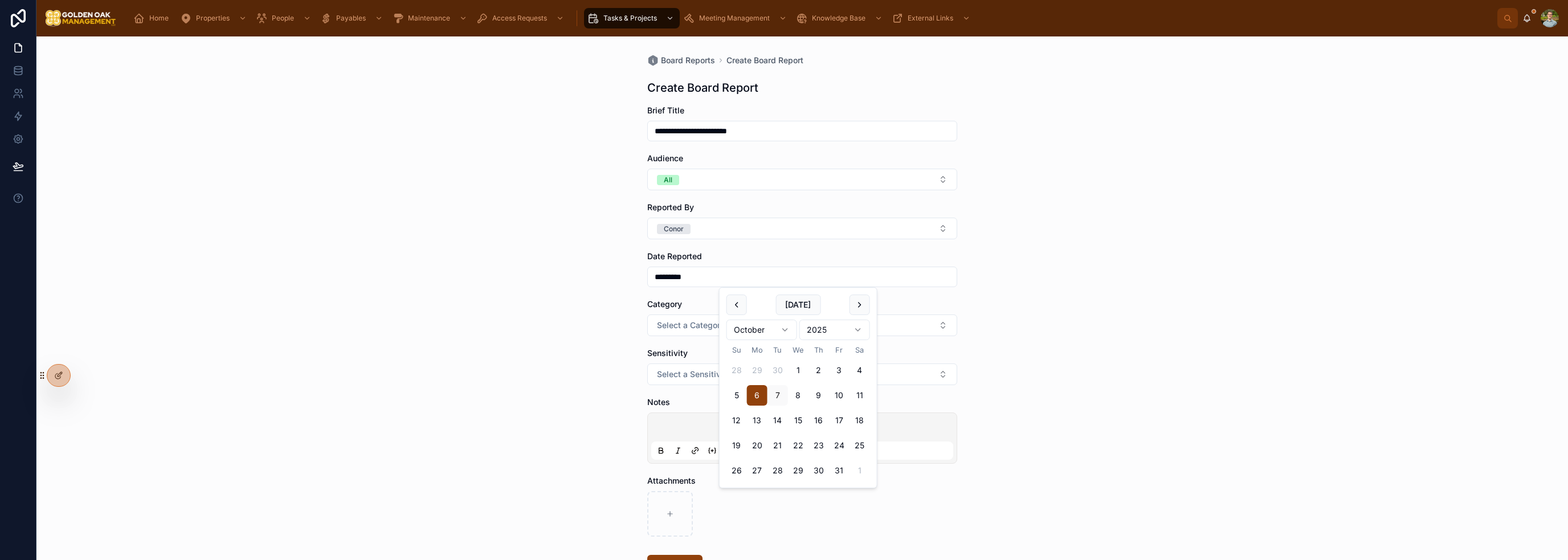
click at [466, 313] on div "**********" at bounding box center [802, 298] width 1532 height 524
click at [713, 325] on span "Select a Category" at bounding box center [691, 325] width 68 height 12
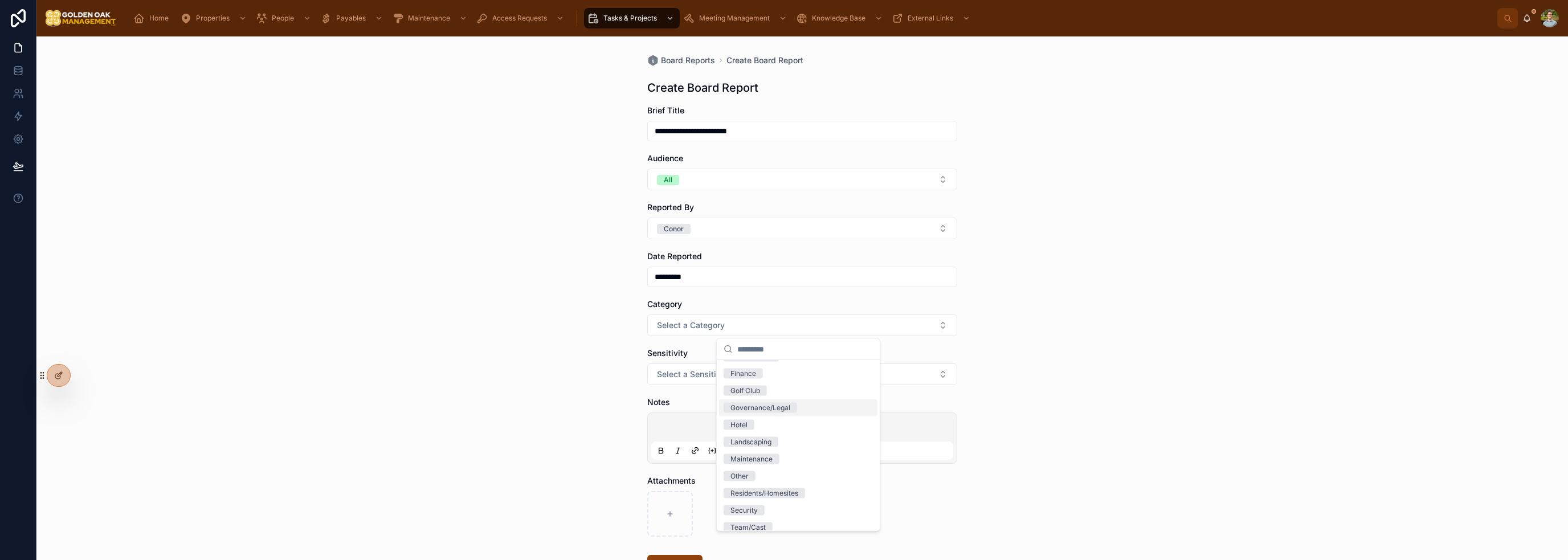
scroll to position [56, 0]
click at [788, 501] on div "Team/Cast" at bounding box center [799, 503] width 159 height 17
click at [568, 341] on div "**********" at bounding box center [802, 298] width 1532 height 524
click at [708, 354] on div "Sensitivity" at bounding box center [802, 353] width 310 height 12
click at [715, 367] on button "Select a Sensitivity" at bounding box center [802, 374] width 310 height 21
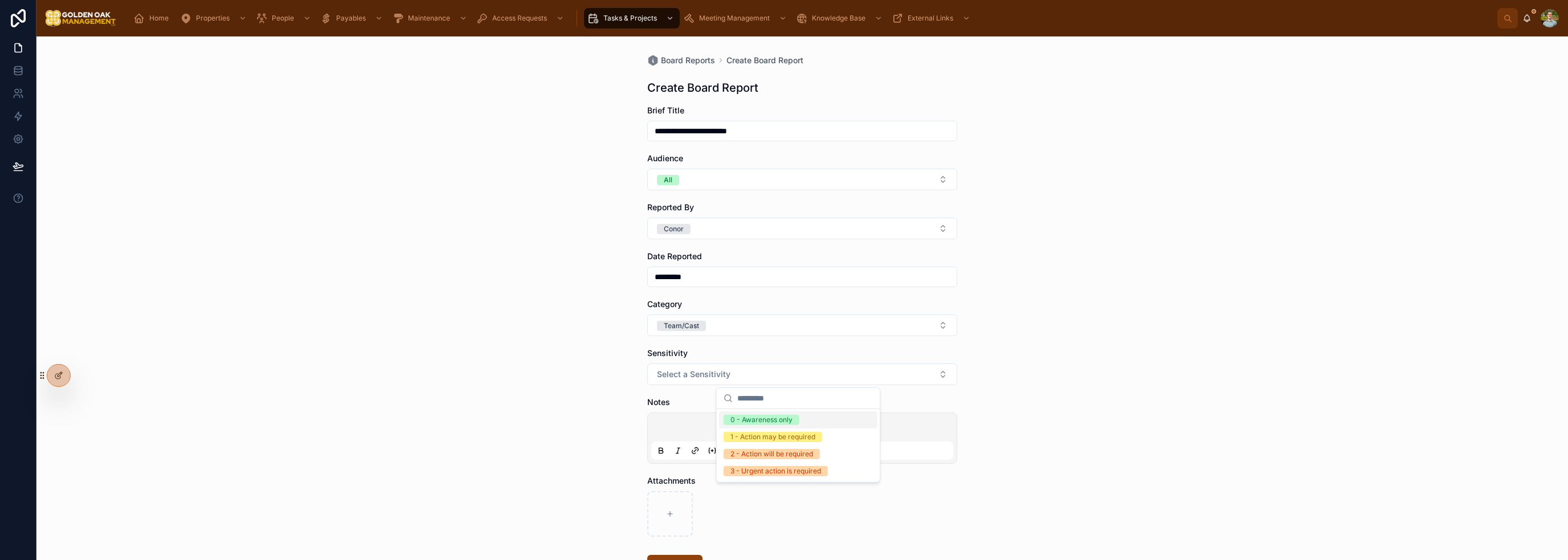
click at [765, 417] on div "0 - Awareness only" at bounding box center [761, 420] width 62 height 10
click at [738, 420] on div at bounding box center [802, 438] width 302 height 44
click at [719, 418] on div at bounding box center [802, 438] width 302 height 44
click at [720, 421] on div at bounding box center [802, 438] width 302 height 44
click at [727, 427] on p at bounding box center [804, 429] width 302 height 12
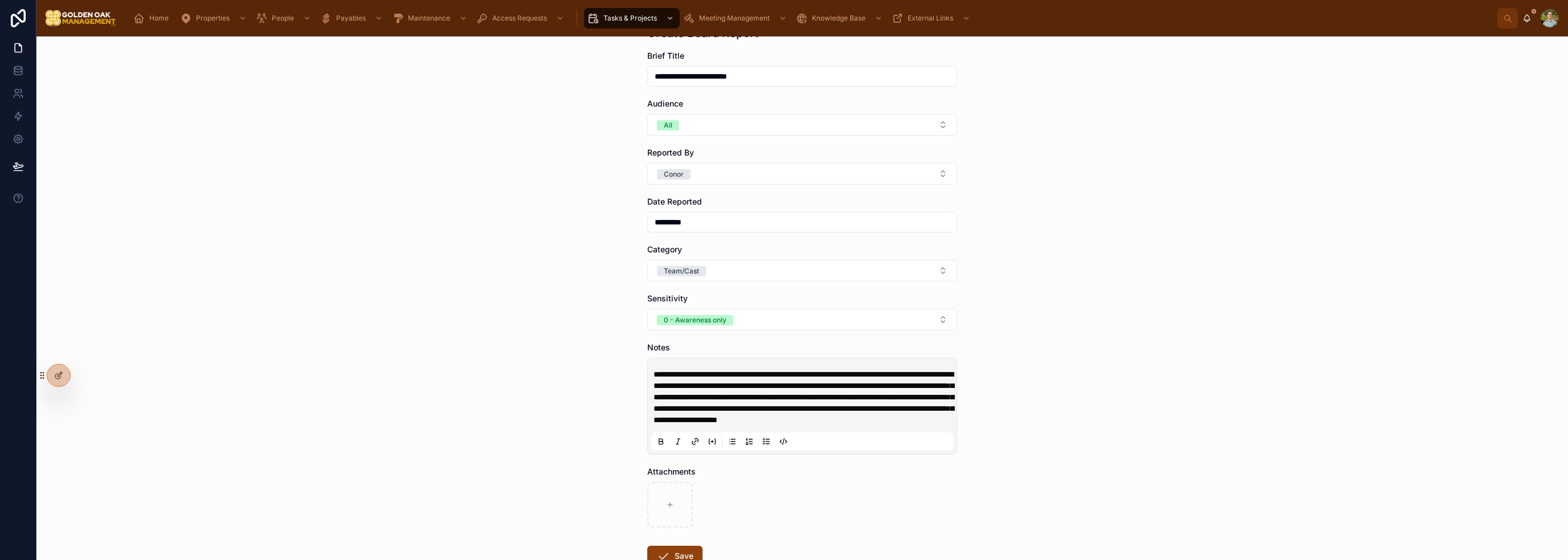
scroll to position [145, 0]
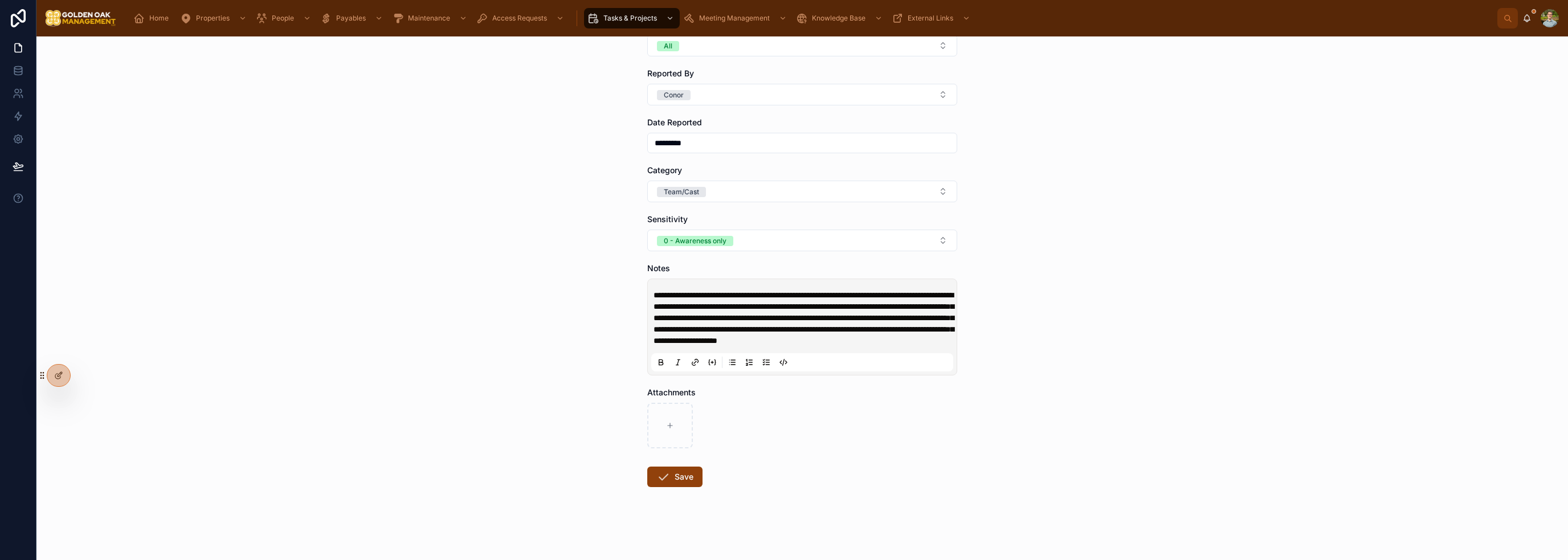
click at [661, 467] on button "Save" at bounding box center [674, 477] width 55 height 21
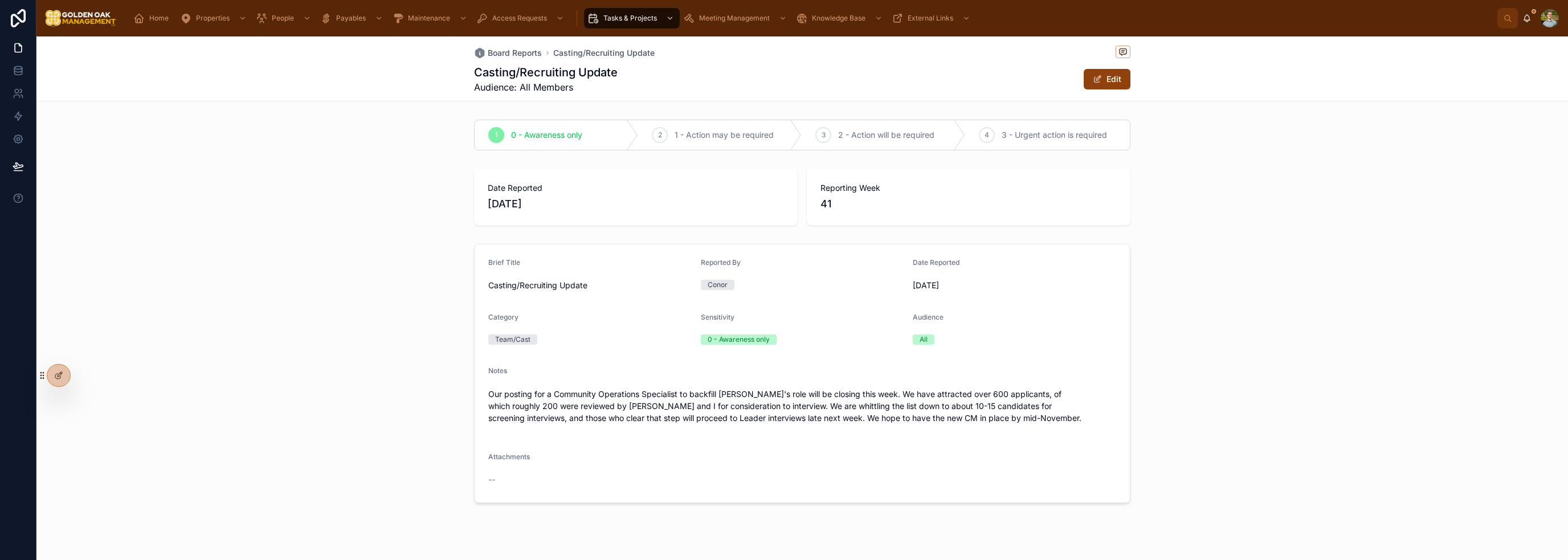
click at [499, 53] on span "Board Reports" at bounding box center [514, 53] width 54 height 12
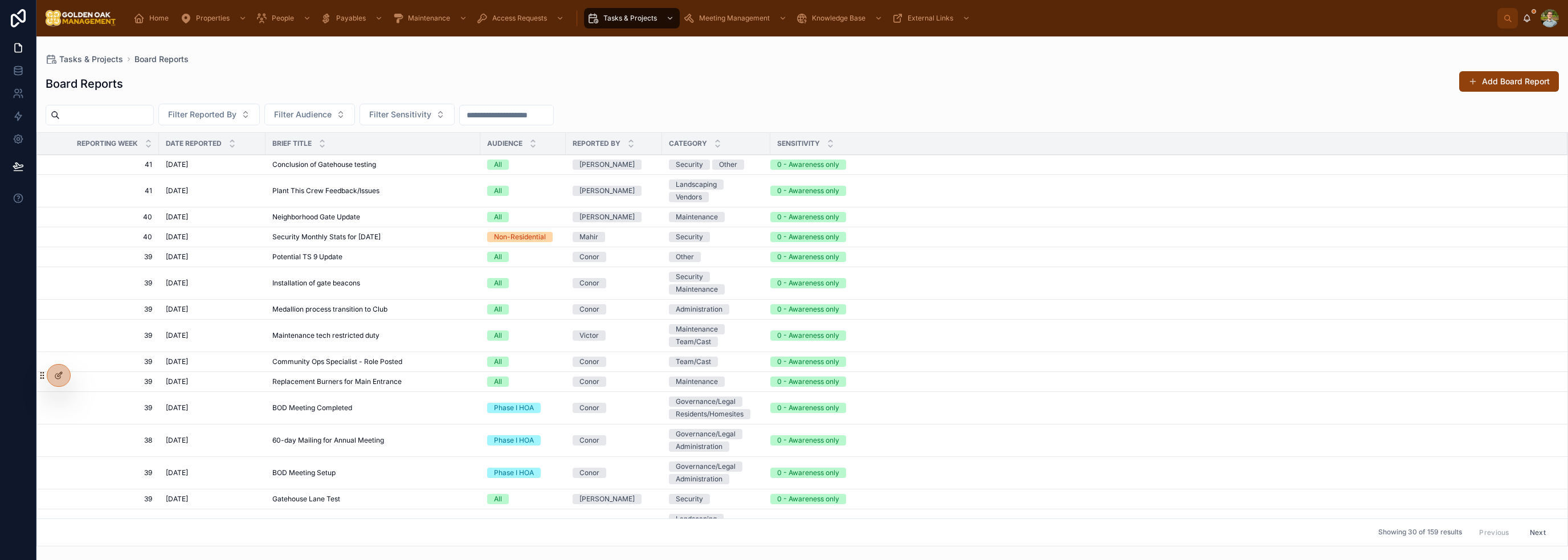
click at [965, 82] on div "Board Reports Add Board Report" at bounding box center [802, 84] width 1513 height 26
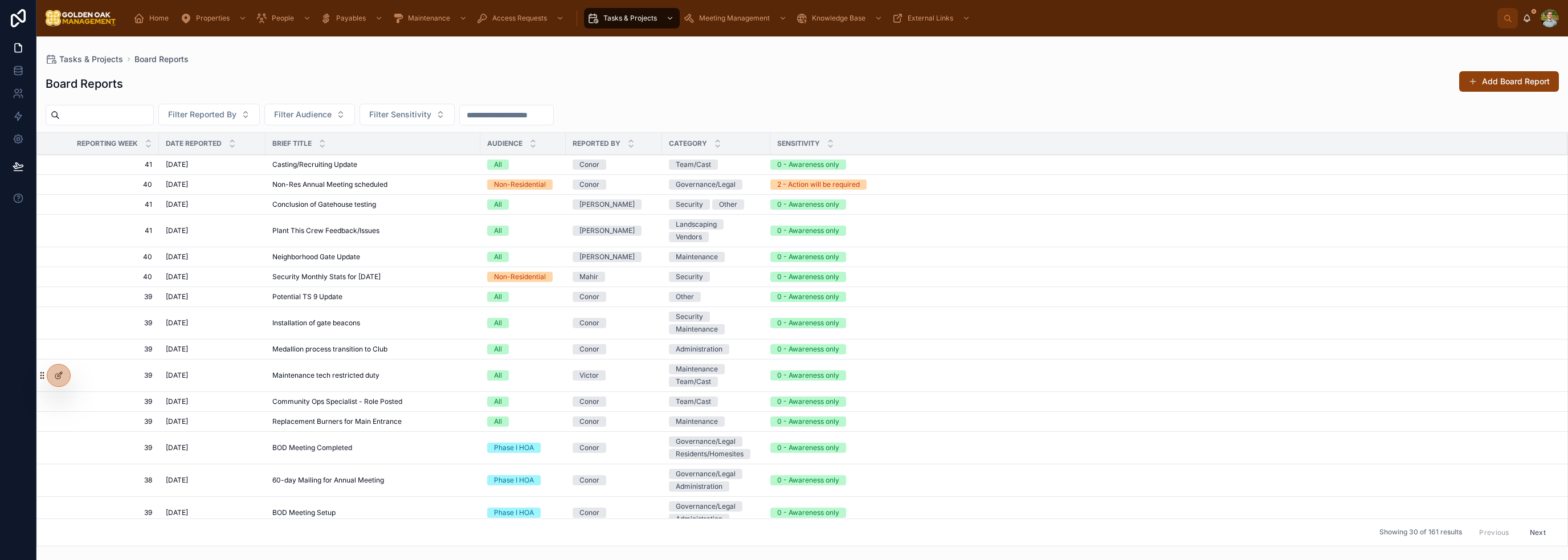
click at [890, 82] on div "Board Reports Add Board Report" at bounding box center [802, 84] width 1513 height 26
